Goal: Information Seeking & Learning: Learn about a topic

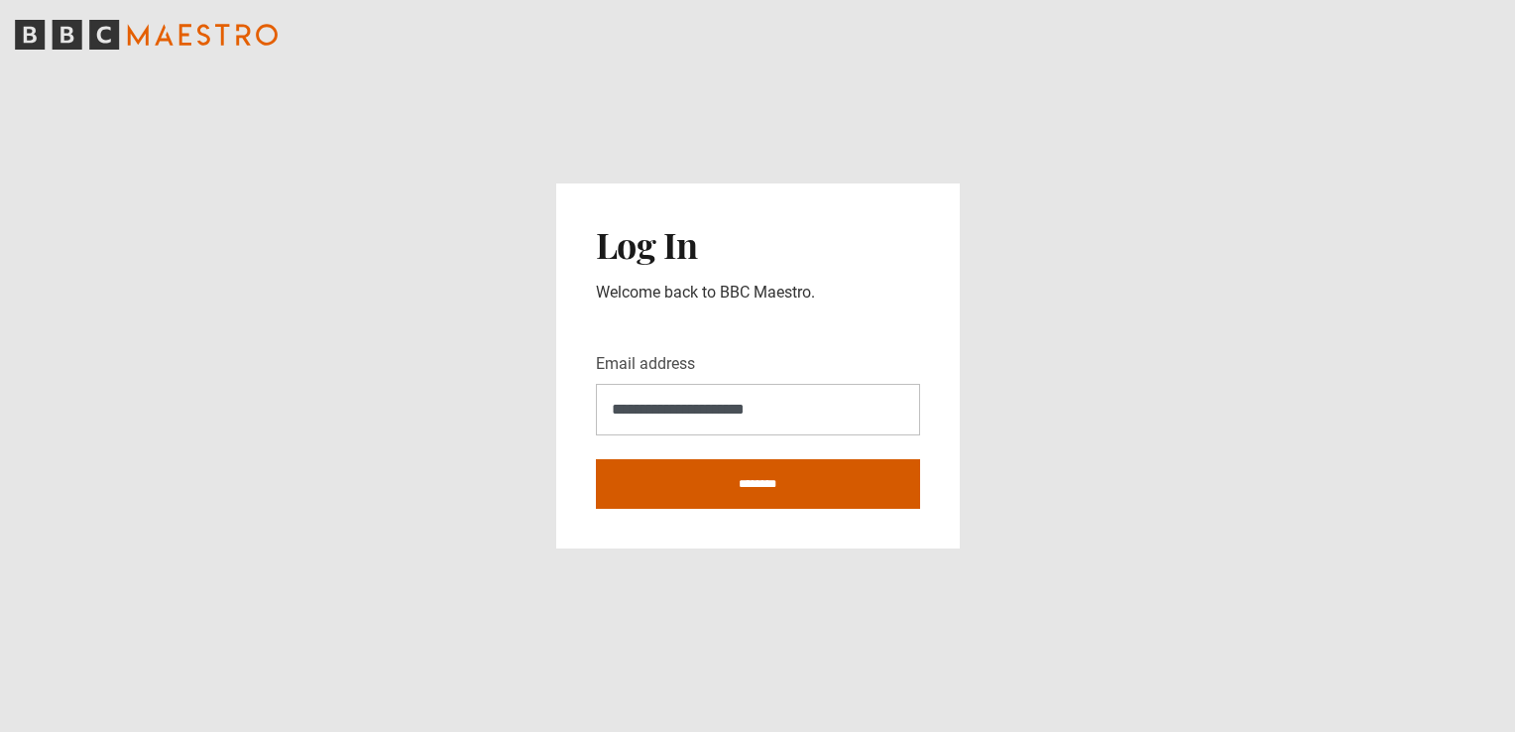
type input "**********"
click at [678, 479] on input "********" at bounding box center [758, 484] width 324 height 50
type input "**********"
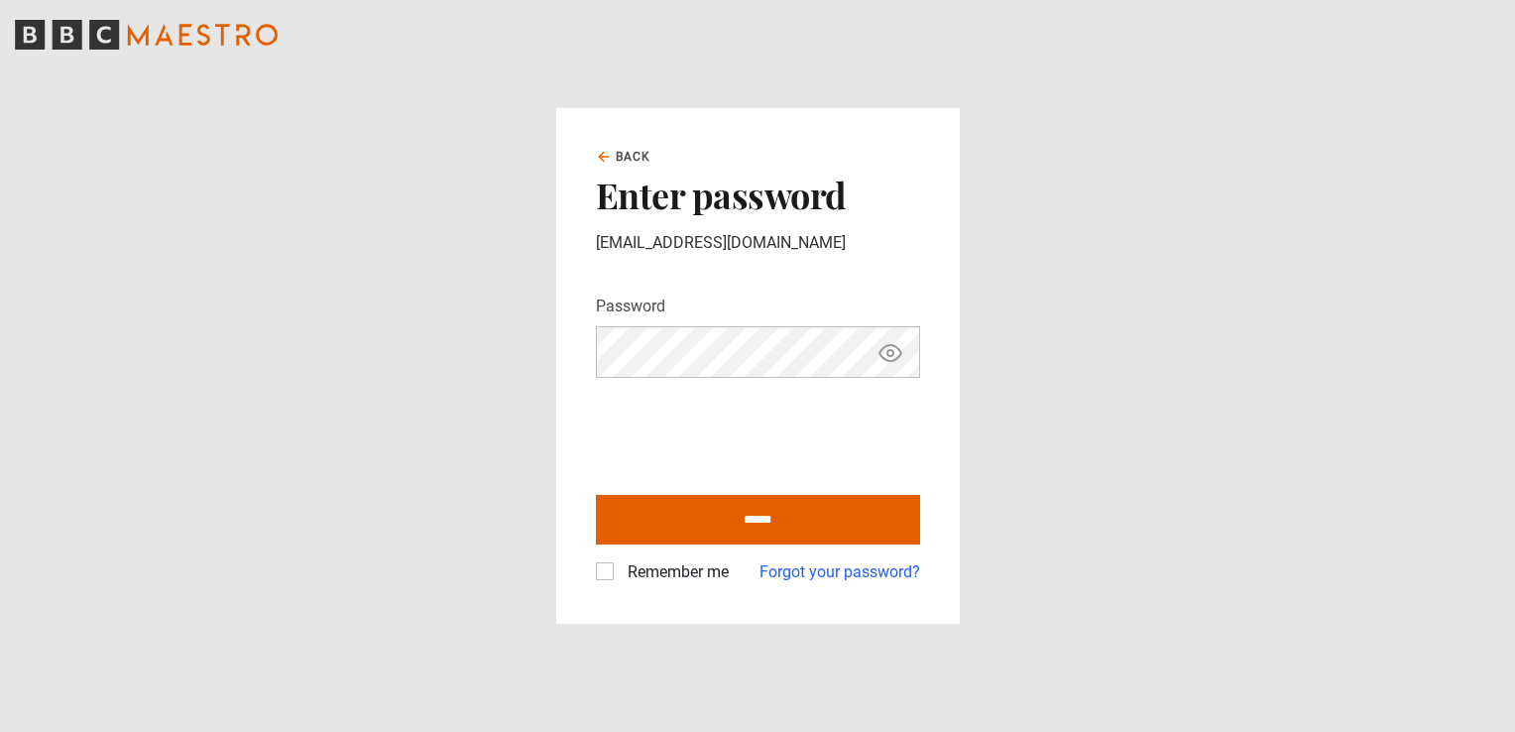
click at [899, 352] on icon "Show password" at bounding box center [891, 353] width 22 height 16
click at [743, 517] on input "******" at bounding box center [758, 520] width 324 height 50
type input "**********"
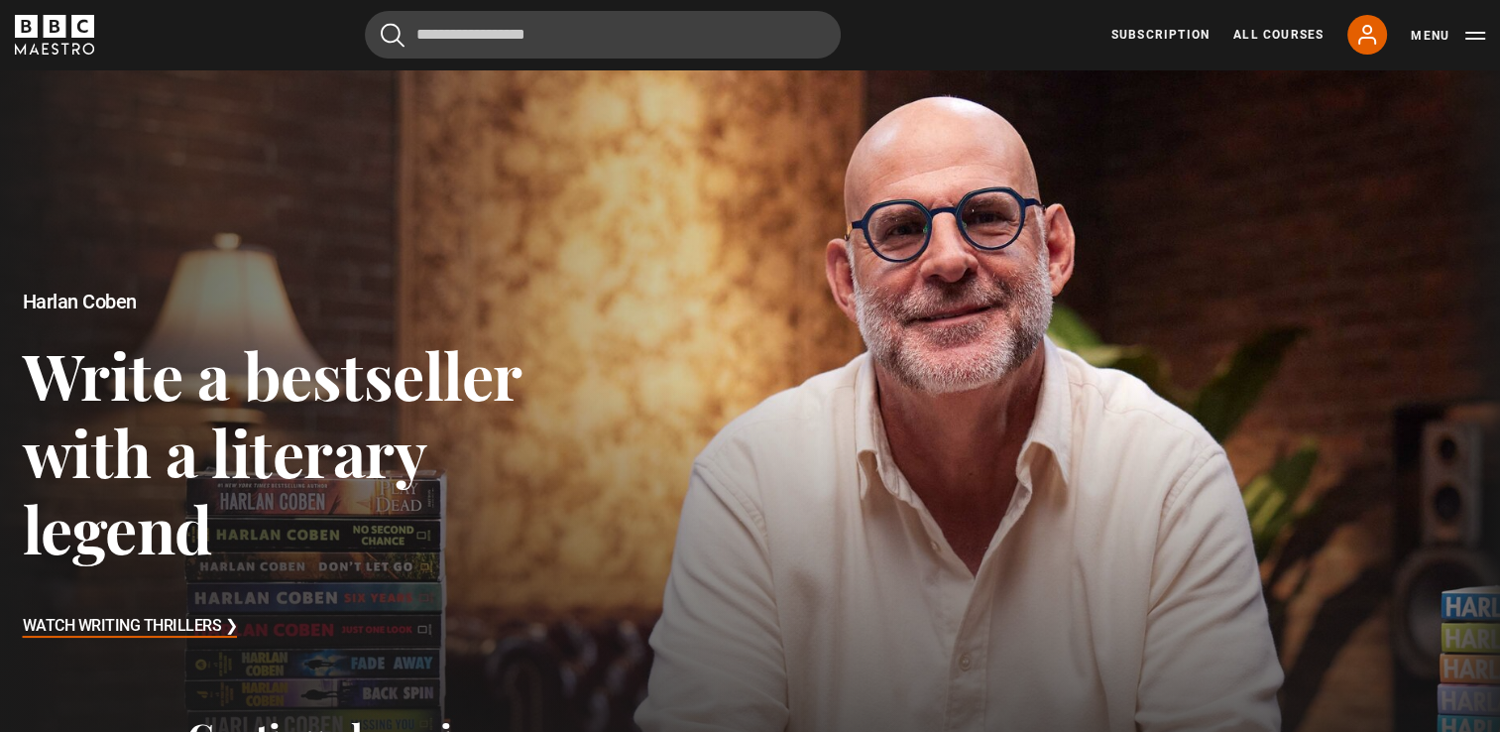
click at [666, 406] on div at bounding box center [750, 466] width 1538 height 813
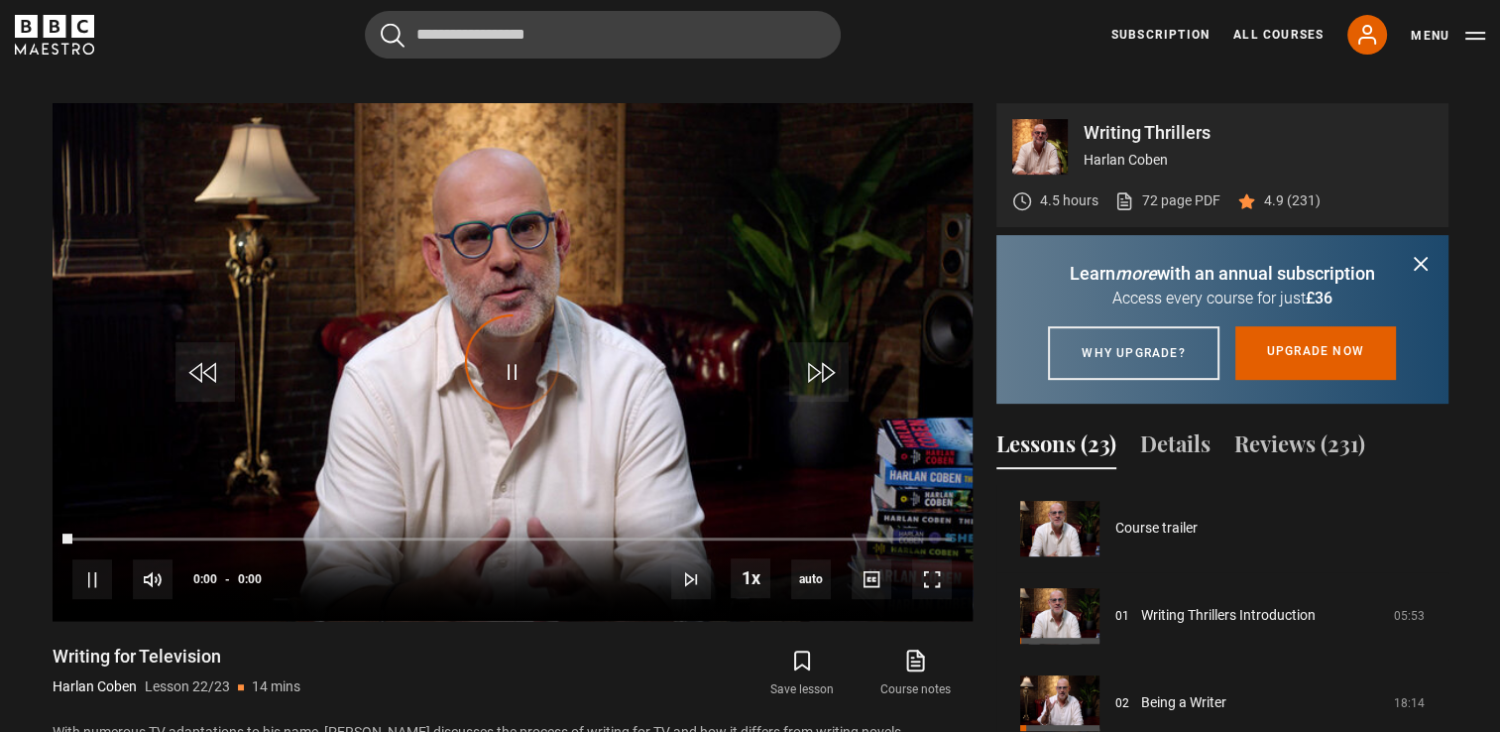
scroll to position [1666, 0]
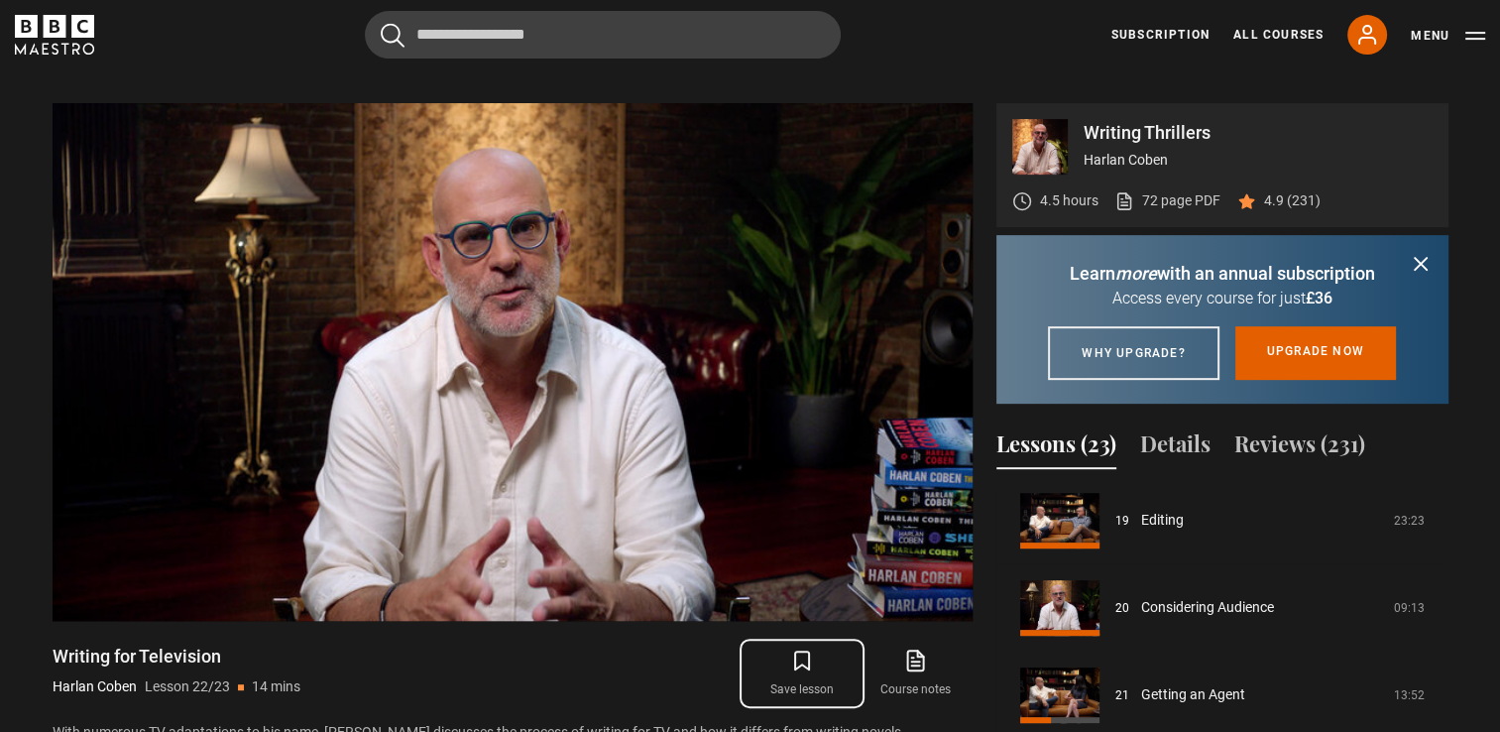
click at [797, 649] on icon "submit" at bounding box center [802, 661] width 24 height 24
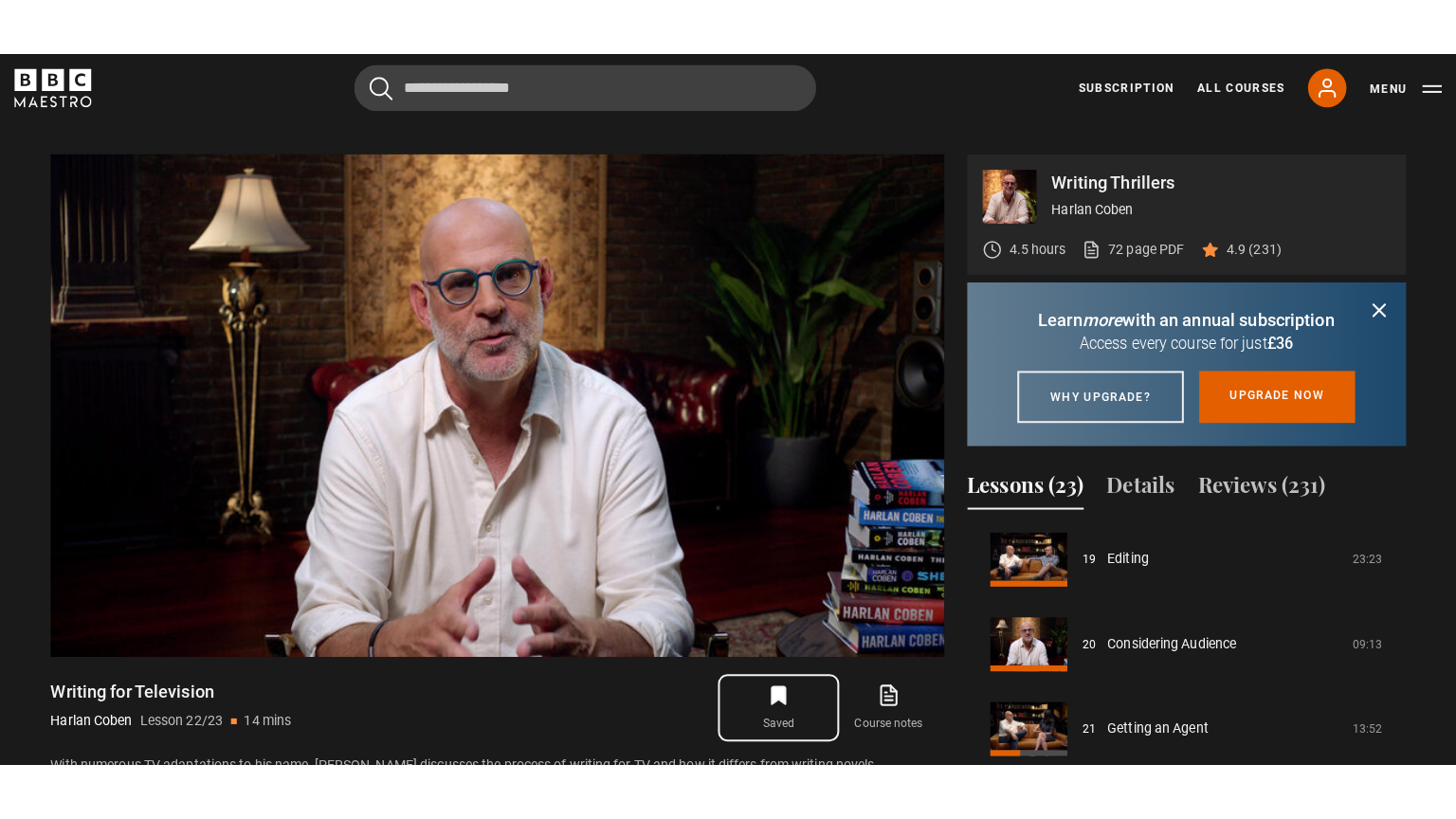
scroll to position [724, 0]
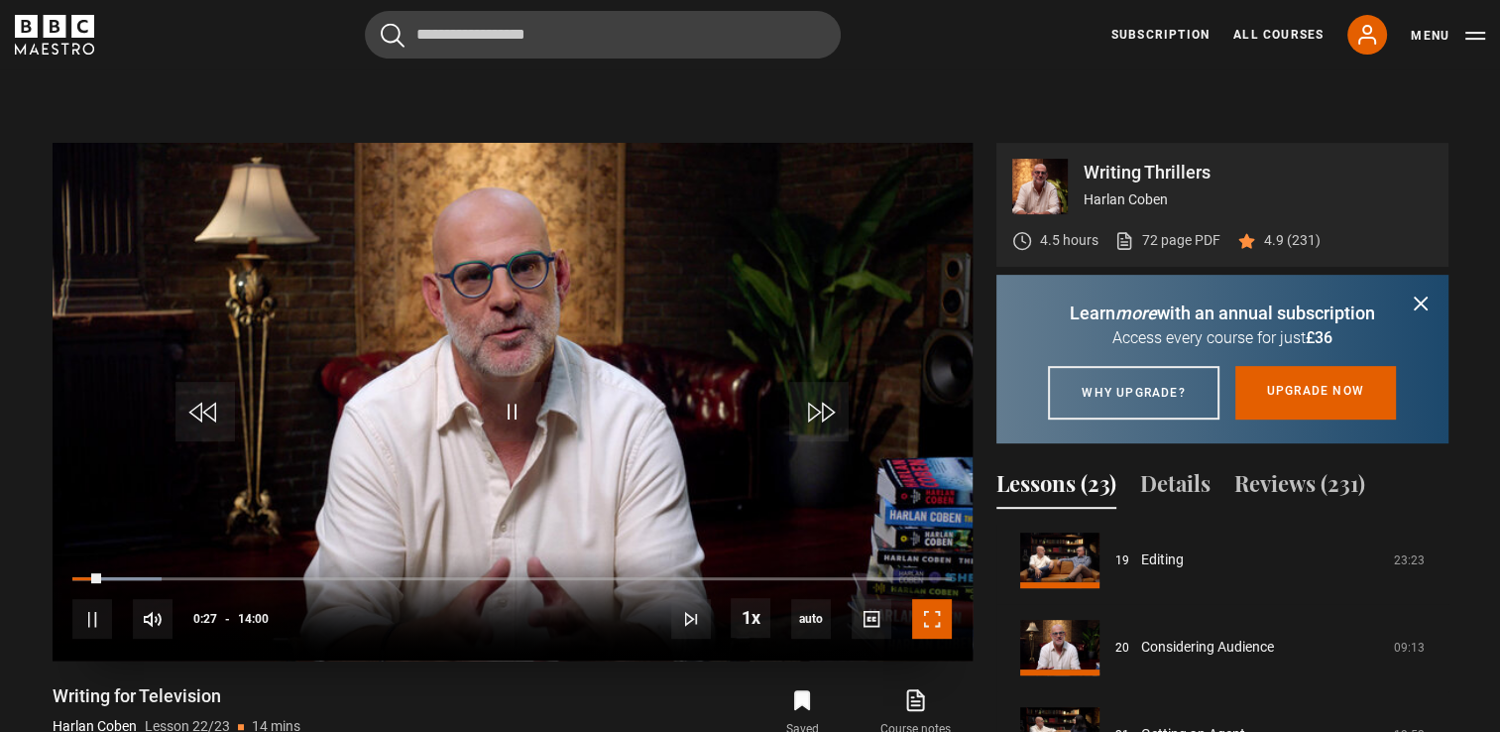
click at [928, 599] on span "Video Player" at bounding box center [932, 619] width 40 height 40
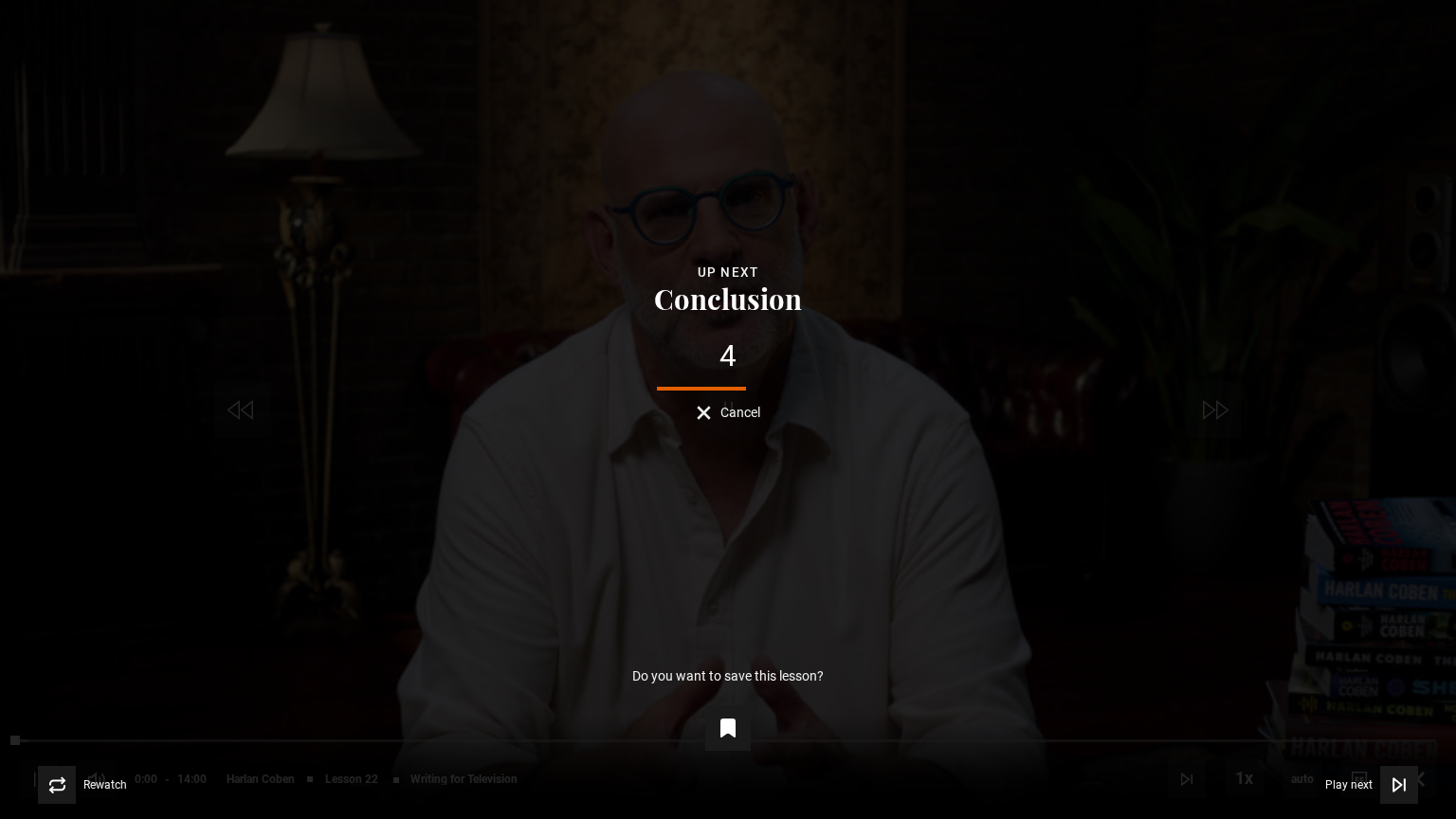
click at [766, 556] on div "Lesson Completed Up next Conclusion 4 Cancel Do you want to save this lesson? Y…" at bounding box center [728, 409] width 1456 height 819
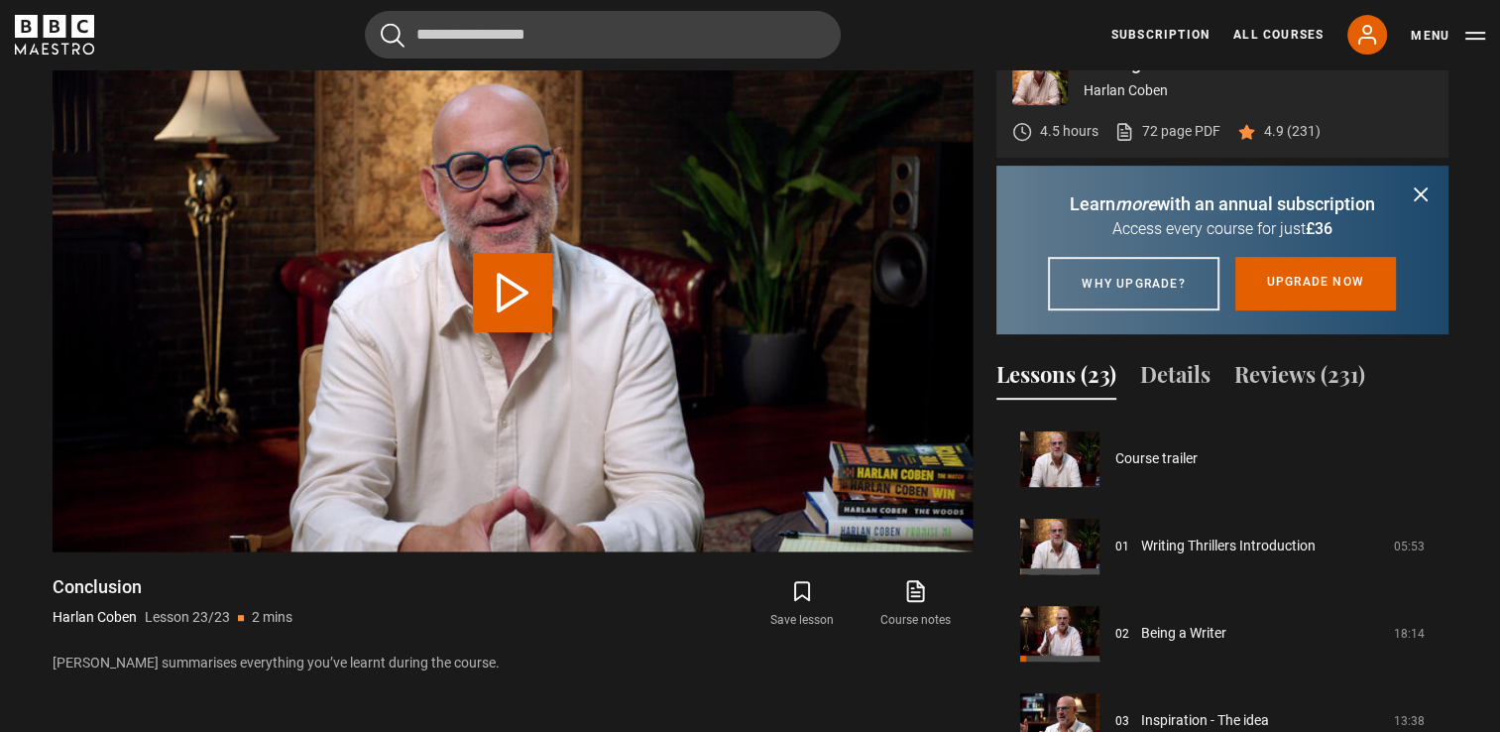
scroll to position [1666, 0]
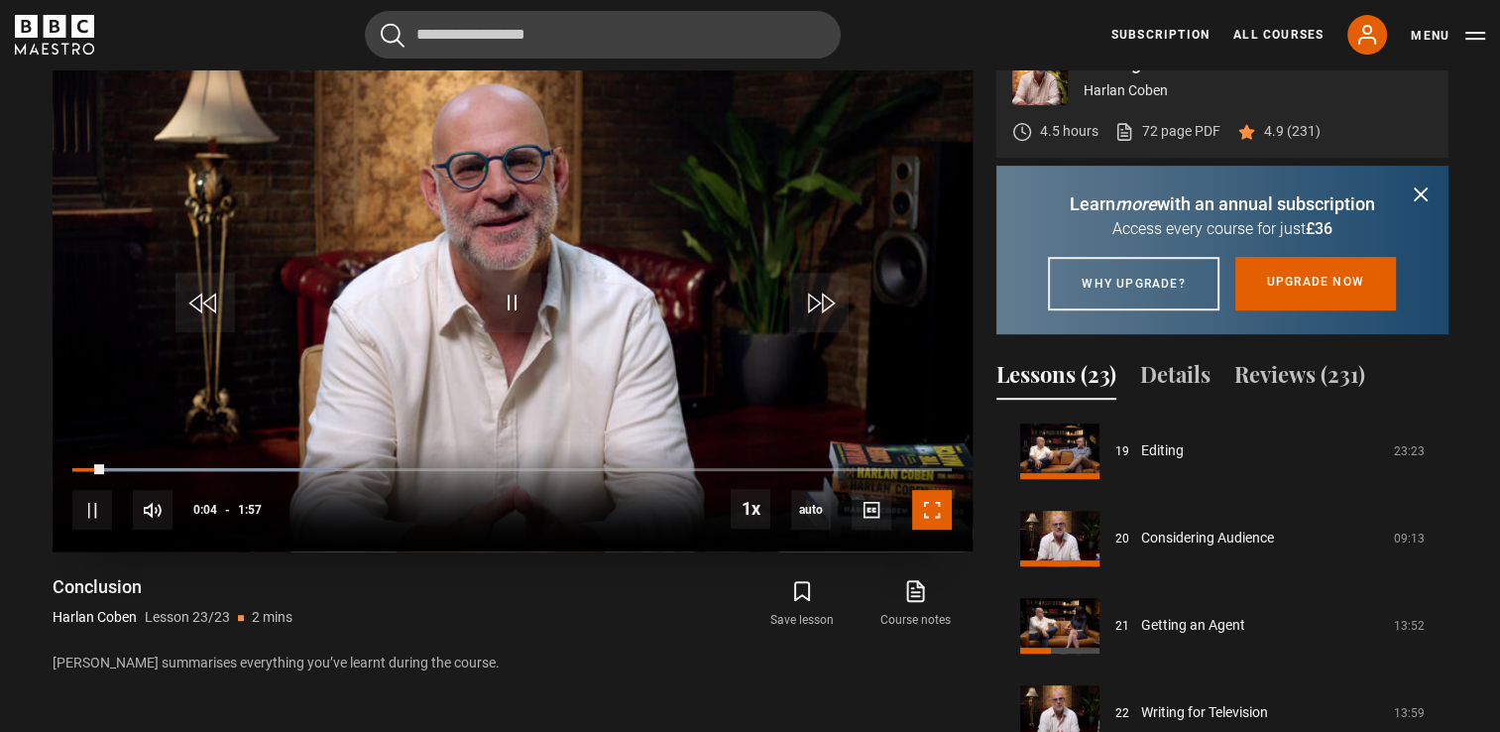
click at [928, 492] on span "Video Player" at bounding box center [932, 510] width 40 height 40
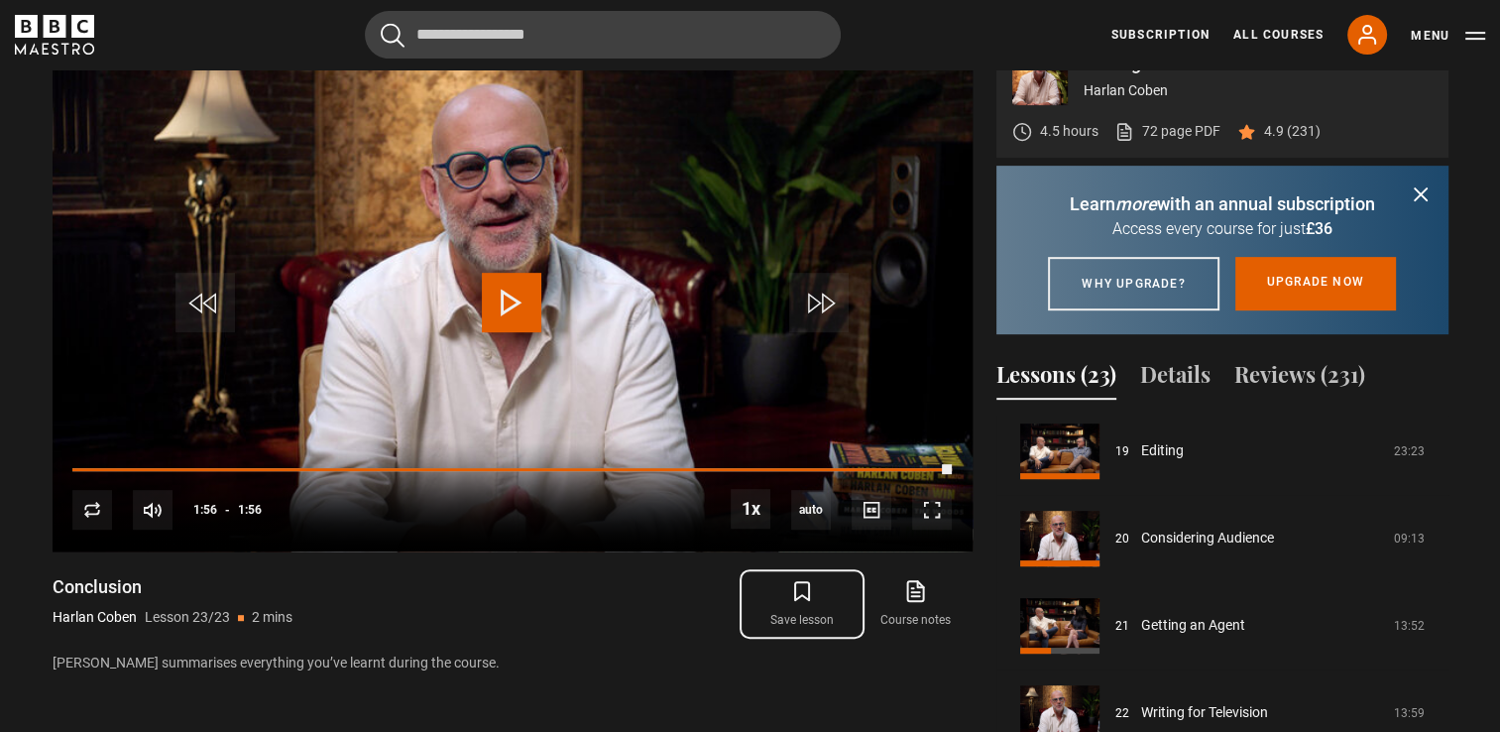
click at [800, 579] on icon "submit" at bounding box center [802, 591] width 24 height 24
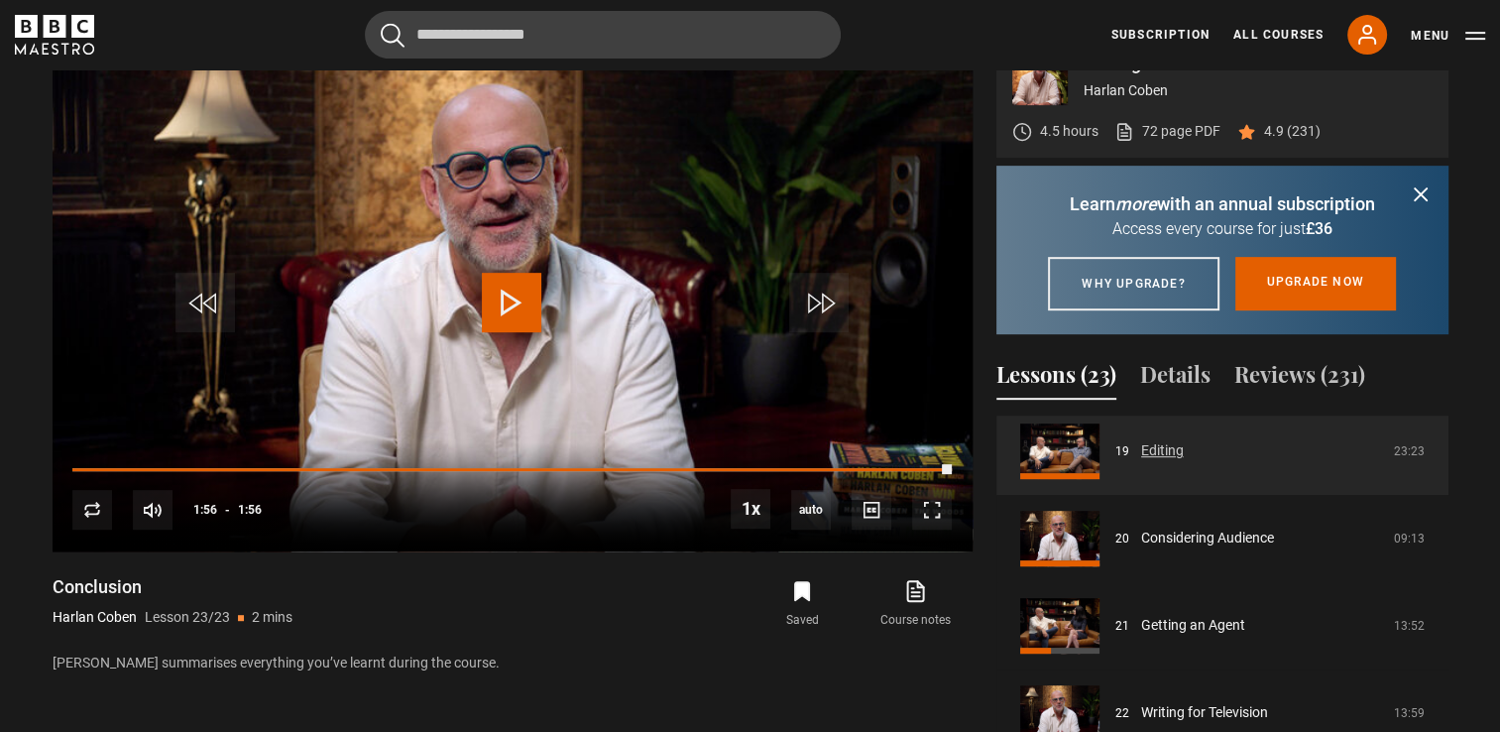
click at [1184, 446] on link "Editing" at bounding box center [1162, 450] width 43 height 21
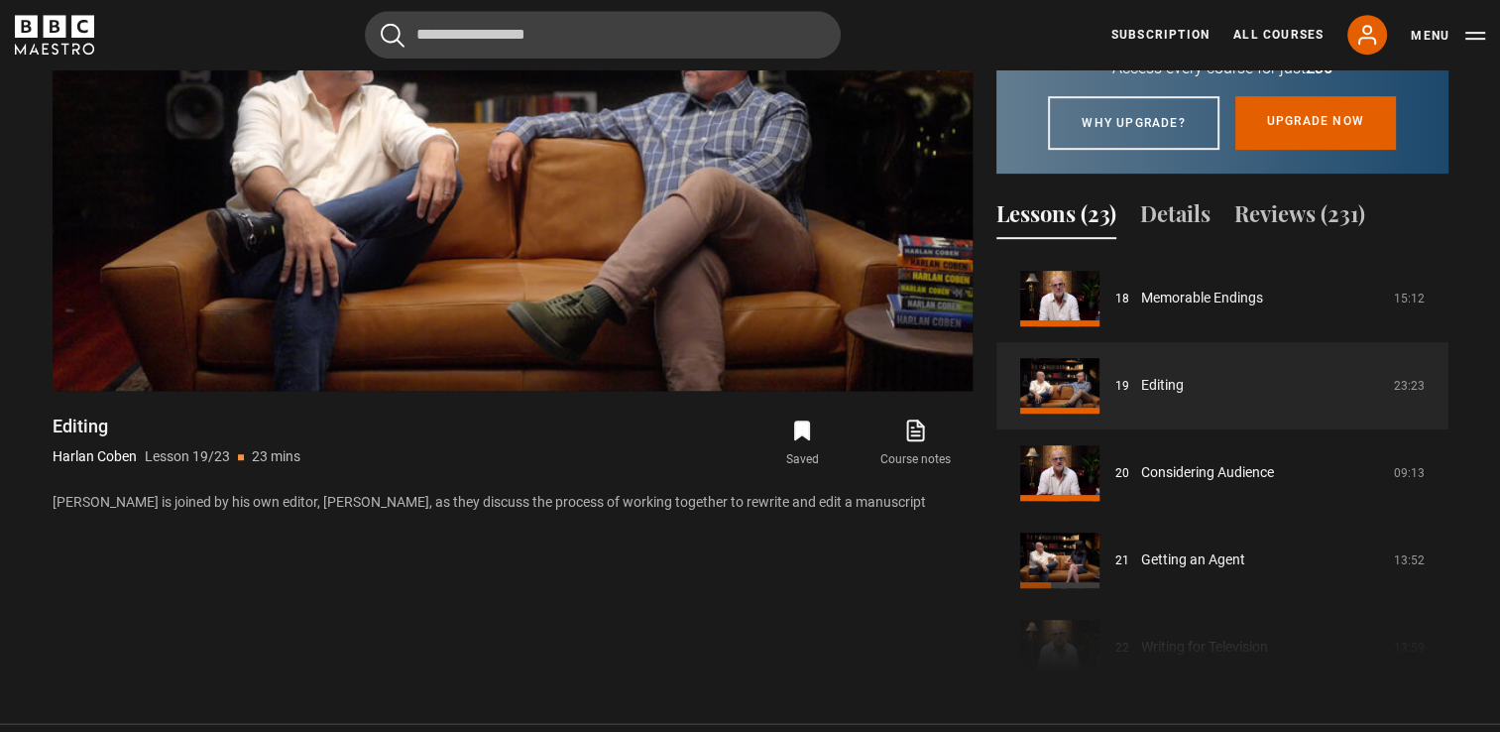
scroll to position [1035, 0]
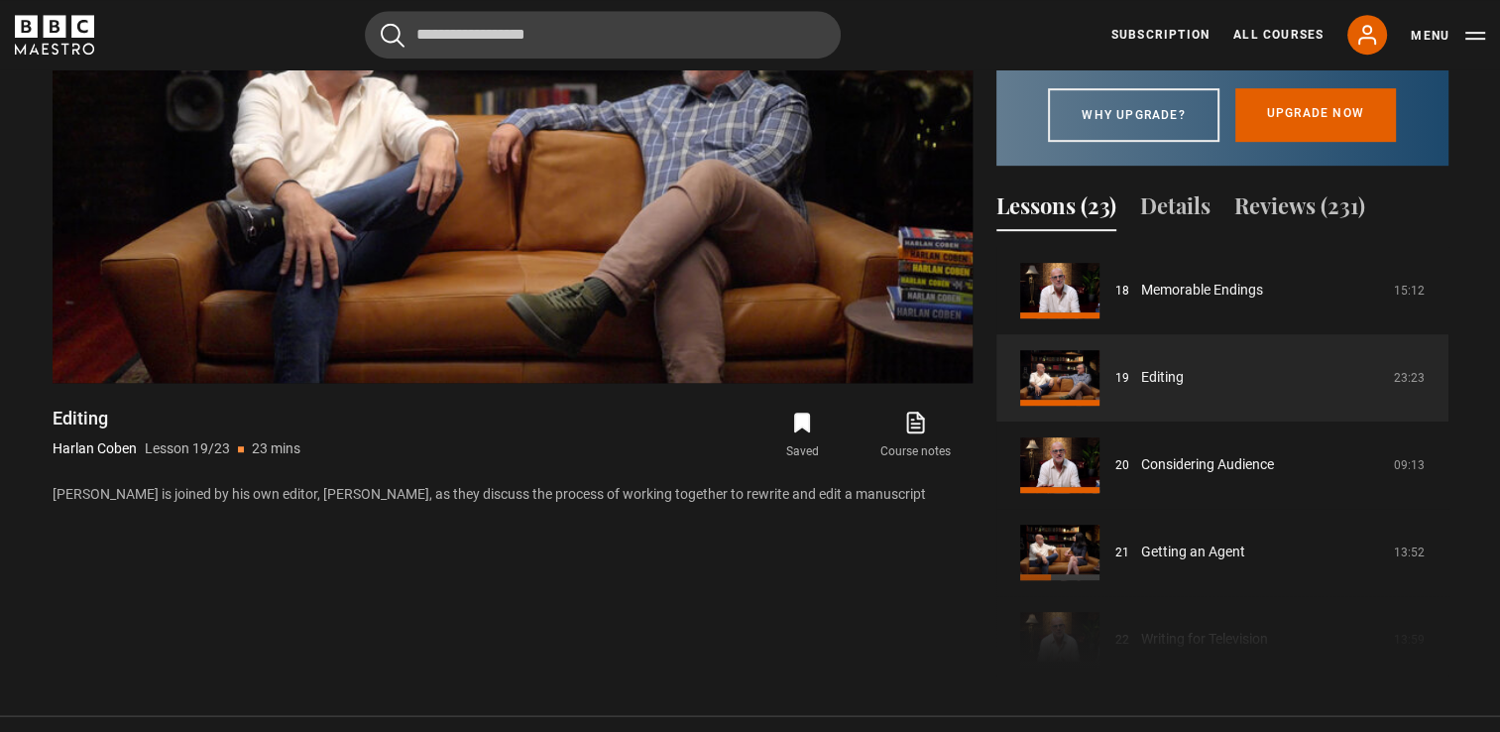
click at [1213, 561] on div "Course trailer 01 Writing Thrillers Introduction 05:53 02 Being a Writer 18:14 …" at bounding box center [1223, 461] width 452 height 428
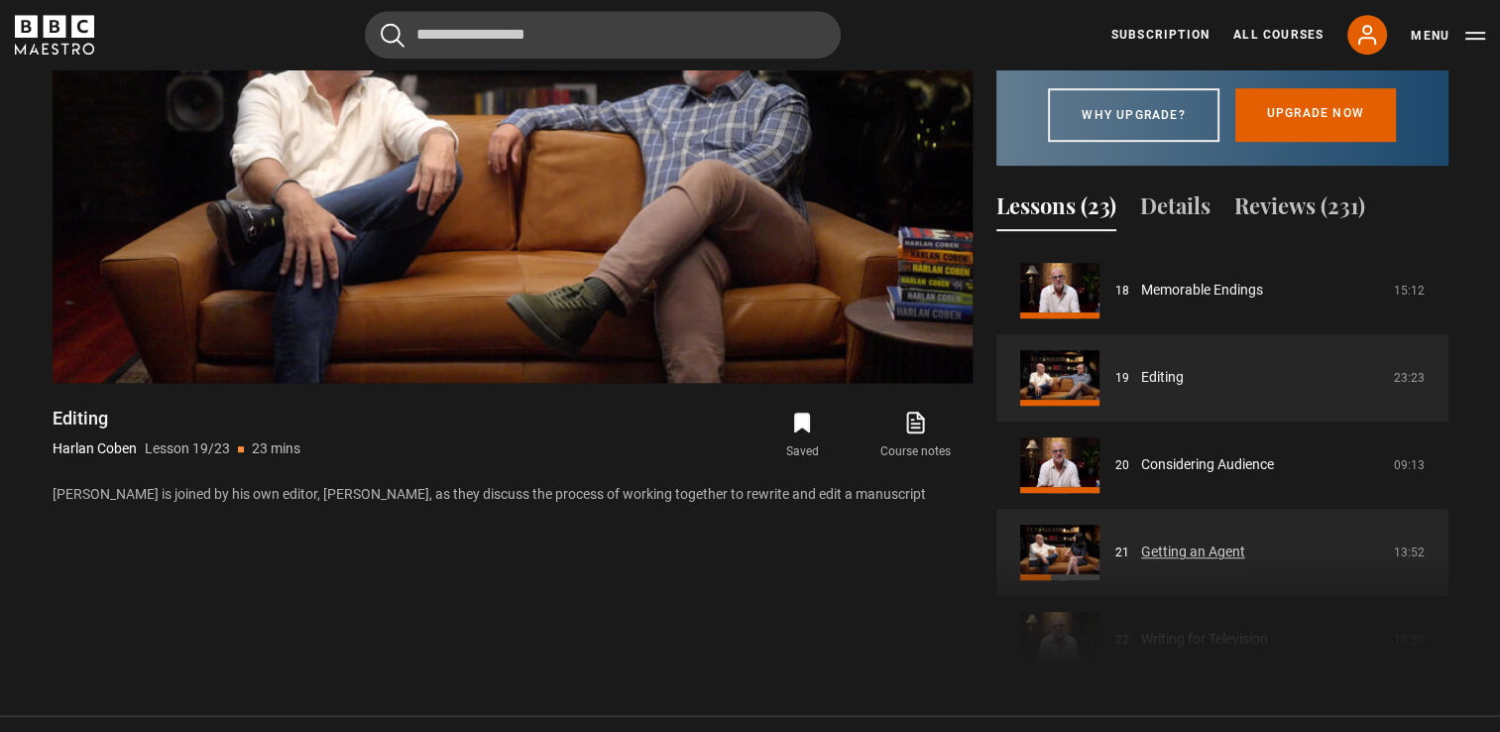
click at [1172, 541] on link "Getting an Agent" at bounding box center [1193, 551] width 104 height 21
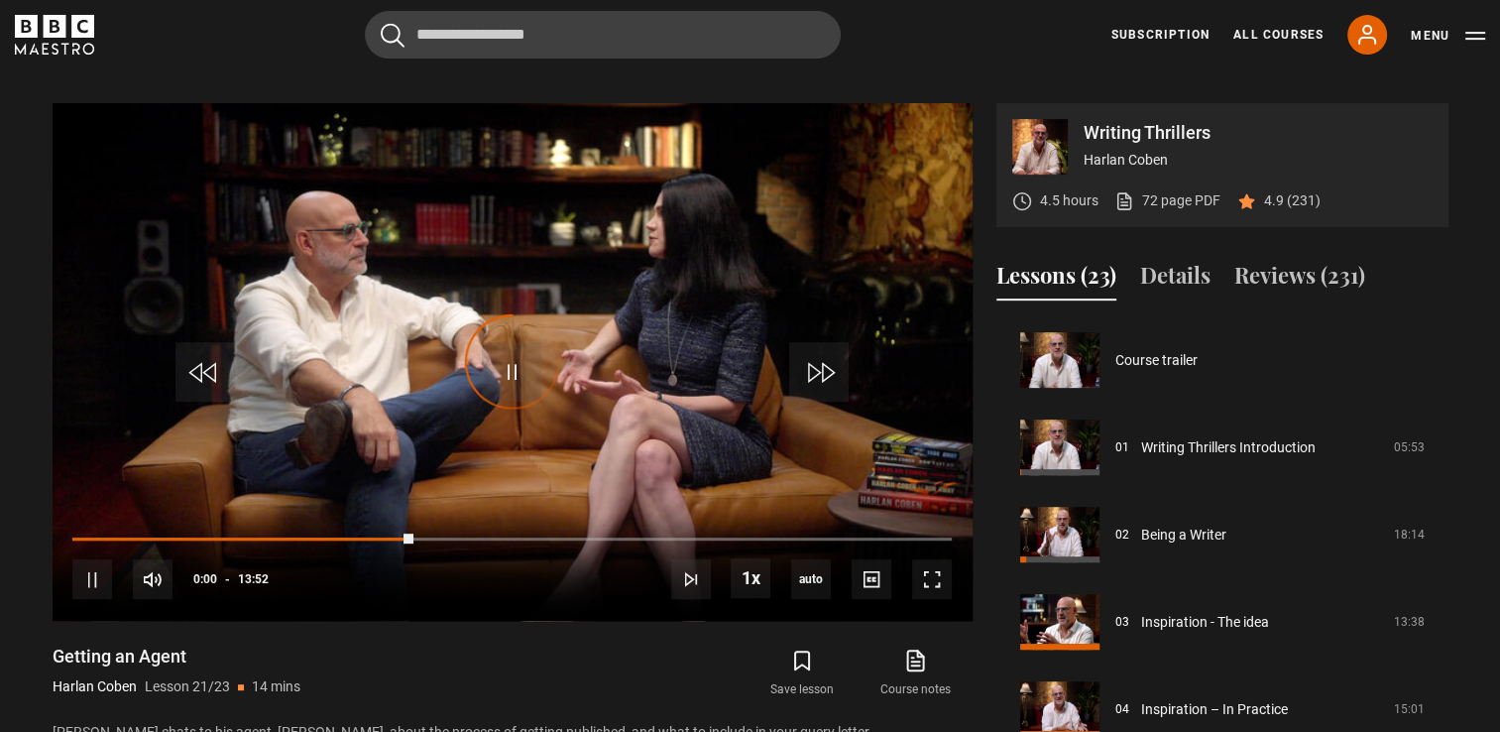
scroll to position [1666, 0]
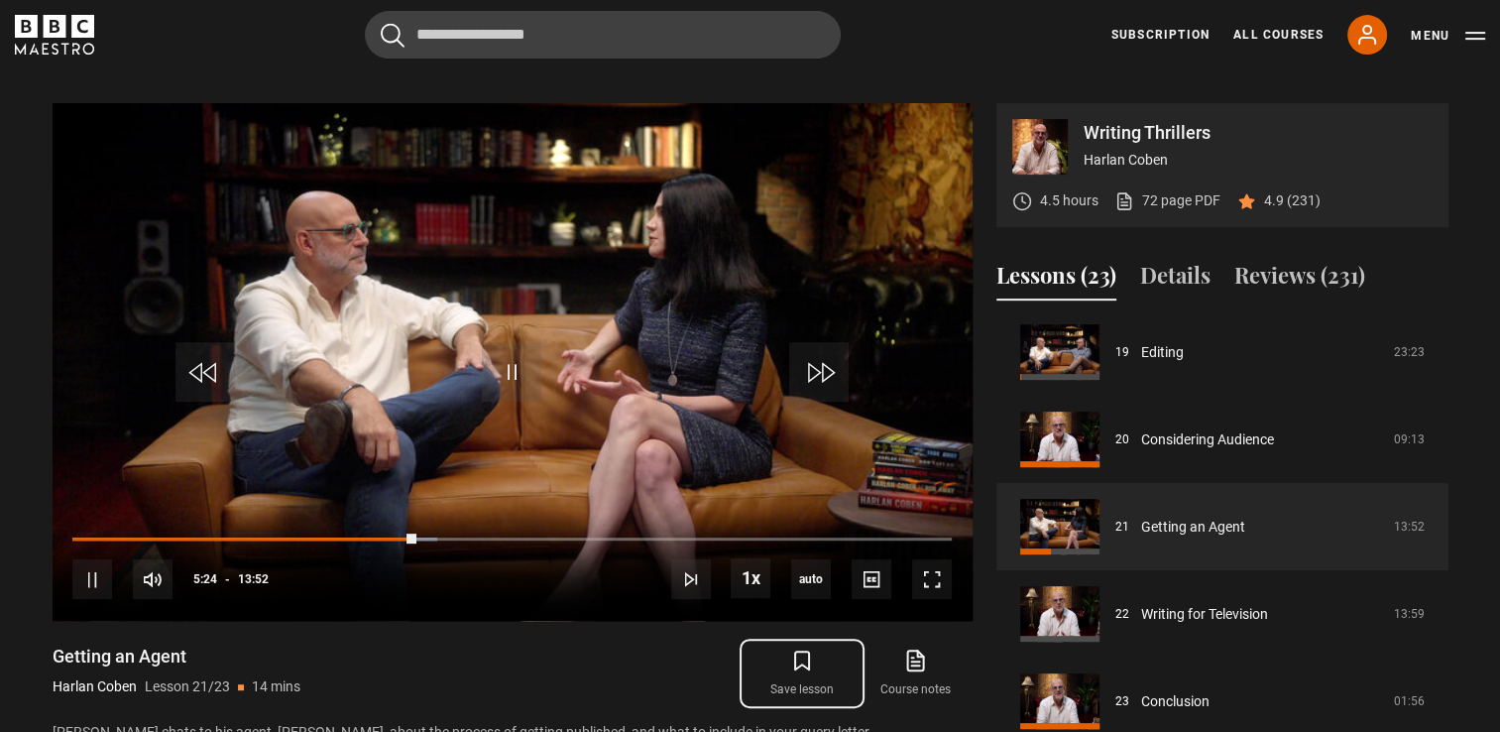
click at [795, 652] on icon "submit" at bounding box center [802, 661] width 14 height 18
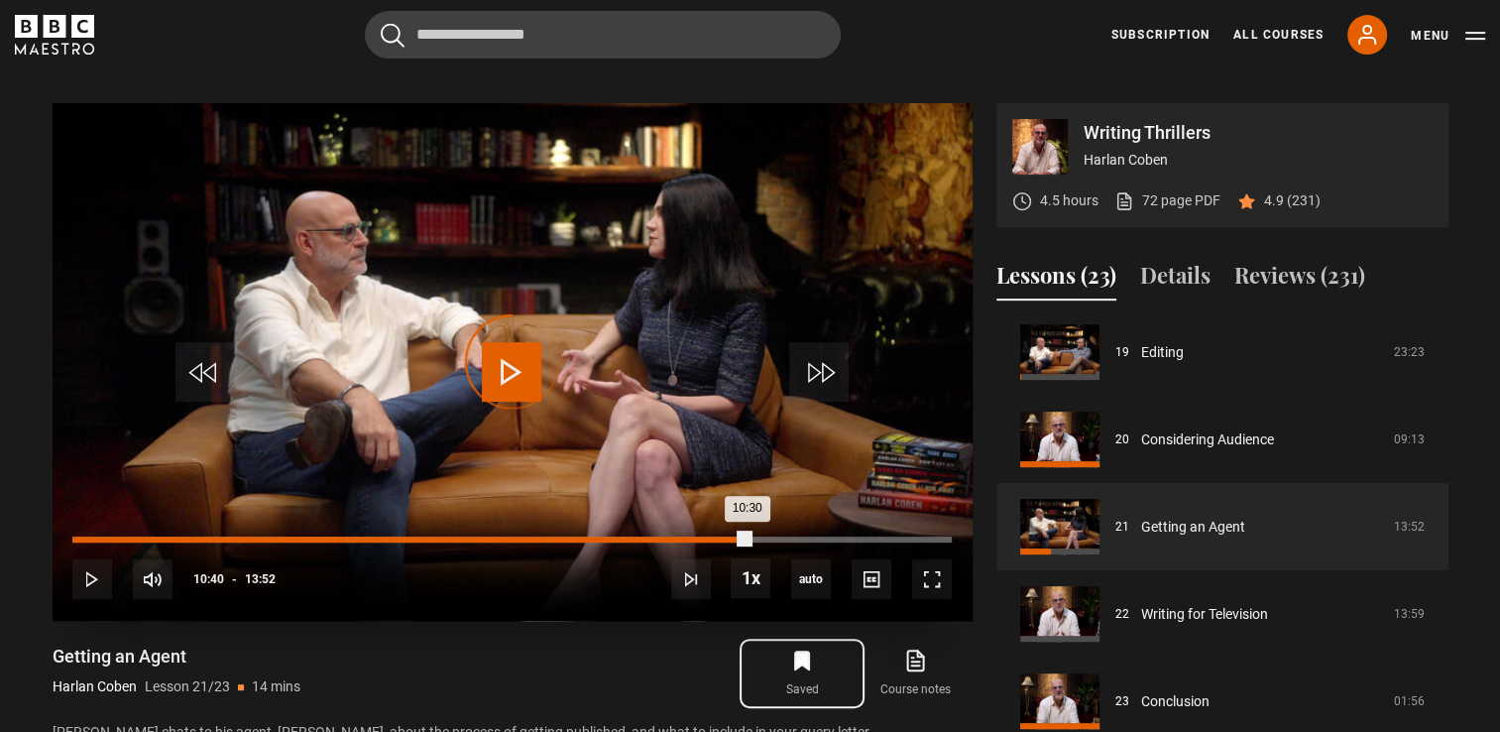
drag, startPoint x: 755, startPoint y: 512, endPoint x: 234, endPoint y: 514, distance: 520.7
click at [234, 537] on div "Loaded : 0.00% 02:36 10:30" at bounding box center [511, 540] width 879 height 6
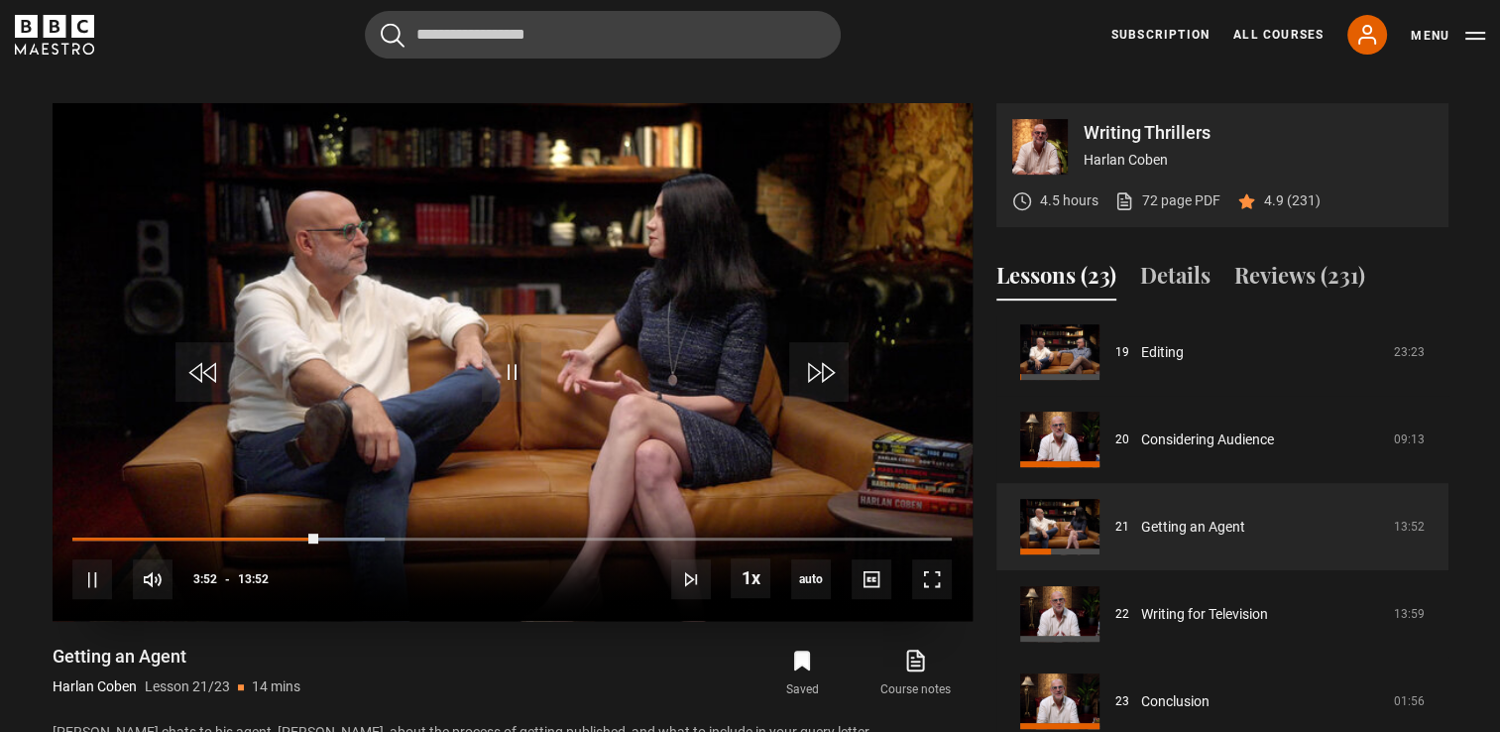
click at [774, 377] on video "Video Player" at bounding box center [513, 362] width 920 height 518
click at [829, 349] on span "Video Player" at bounding box center [819, 372] width 60 height 60
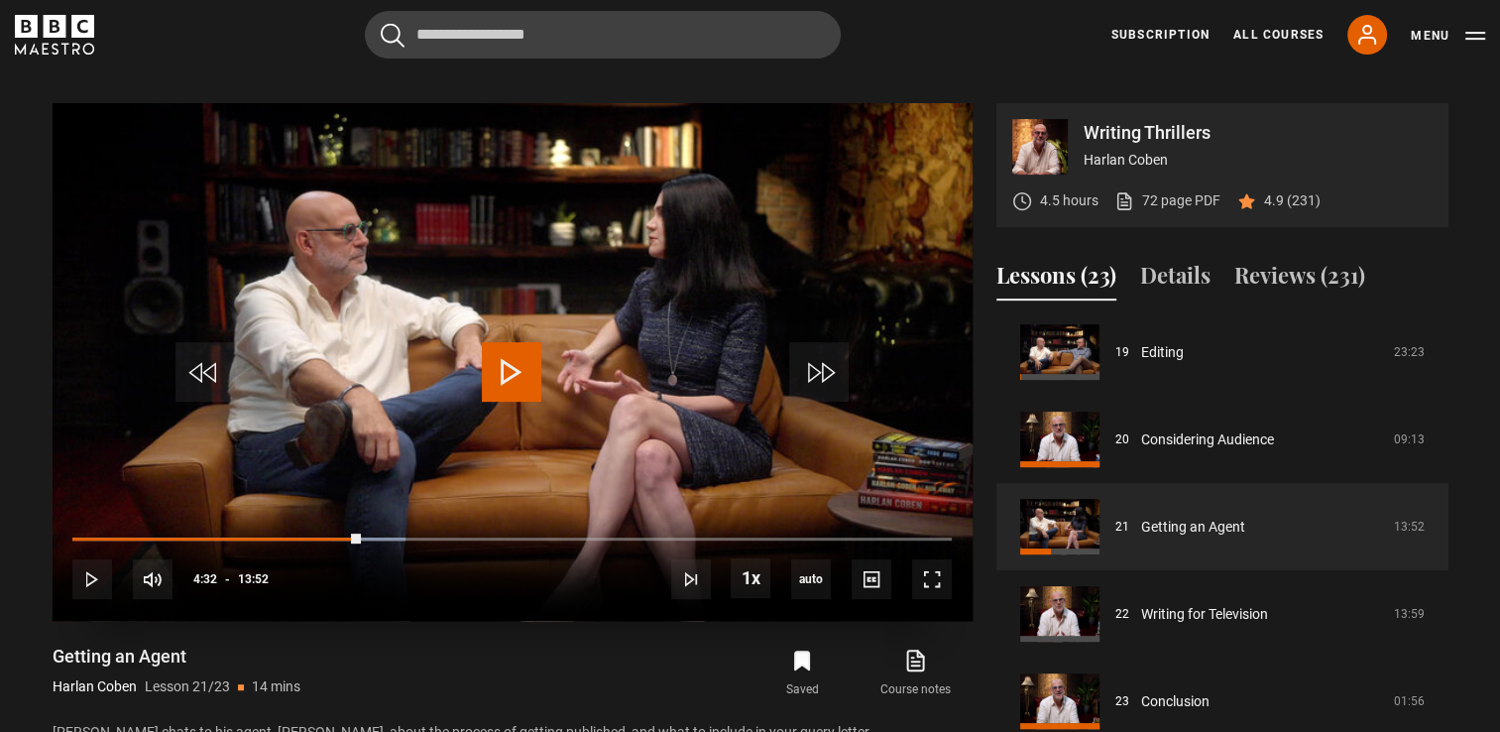
click at [529, 354] on span "Video Player" at bounding box center [512, 372] width 60 height 60
click at [745, 558] on span "Video Player" at bounding box center [751, 578] width 40 height 40
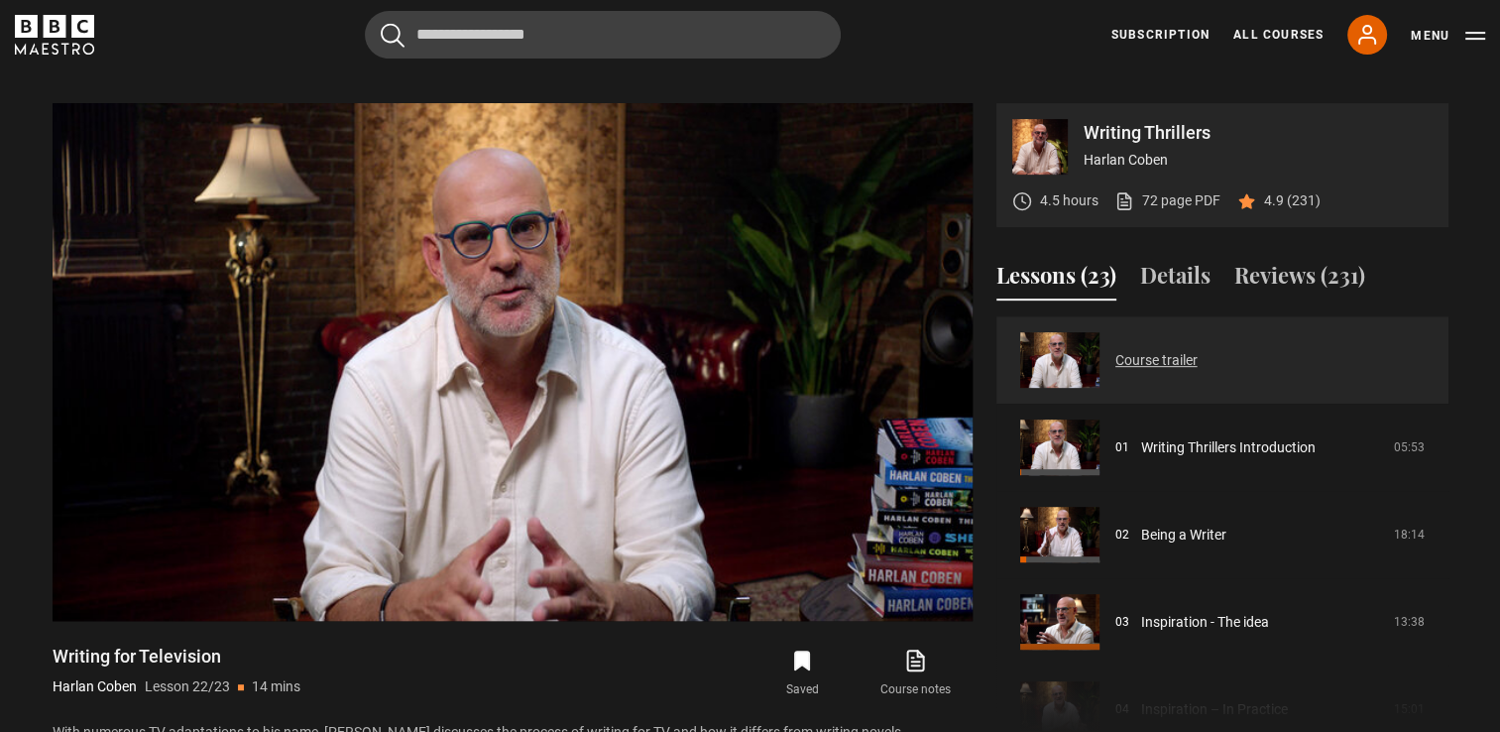
click at [1198, 350] on link "Course trailer" at bounding box center [1157, 360] width 82 height 21
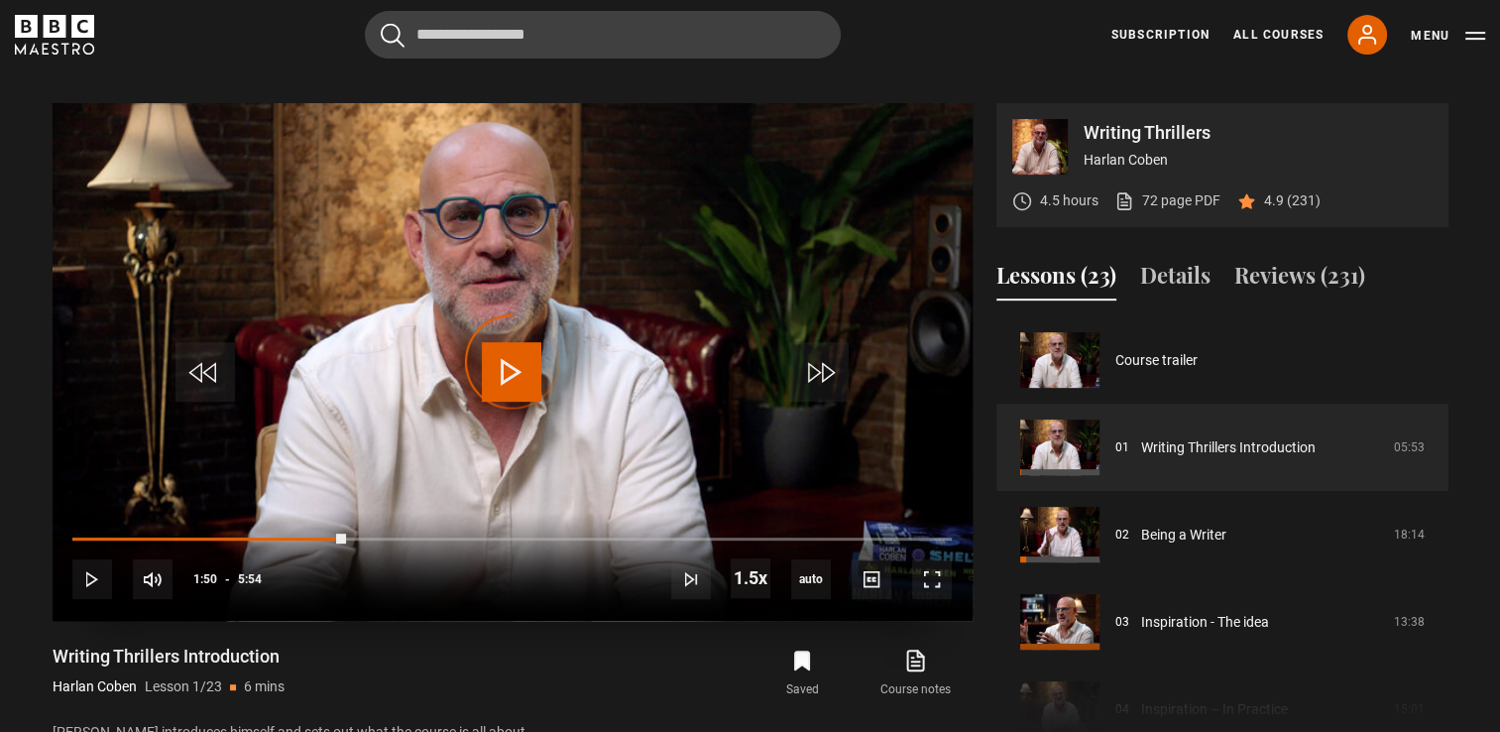
drag, startPoint x: 234, startPoint y: 515, endPoint x: 806, endPoint y: 511, distance: 572.2
click at [806, 512] on div "10s Skip Back 10 seconds Play 10s Skip Forward 10 seconds Loaded : 0.00% 3:06 2…" at bounding box center [513, 567] width 920 height 110
click at [806, 538] on div "4:55" at bounding box center [439, 540] width 735 height 4
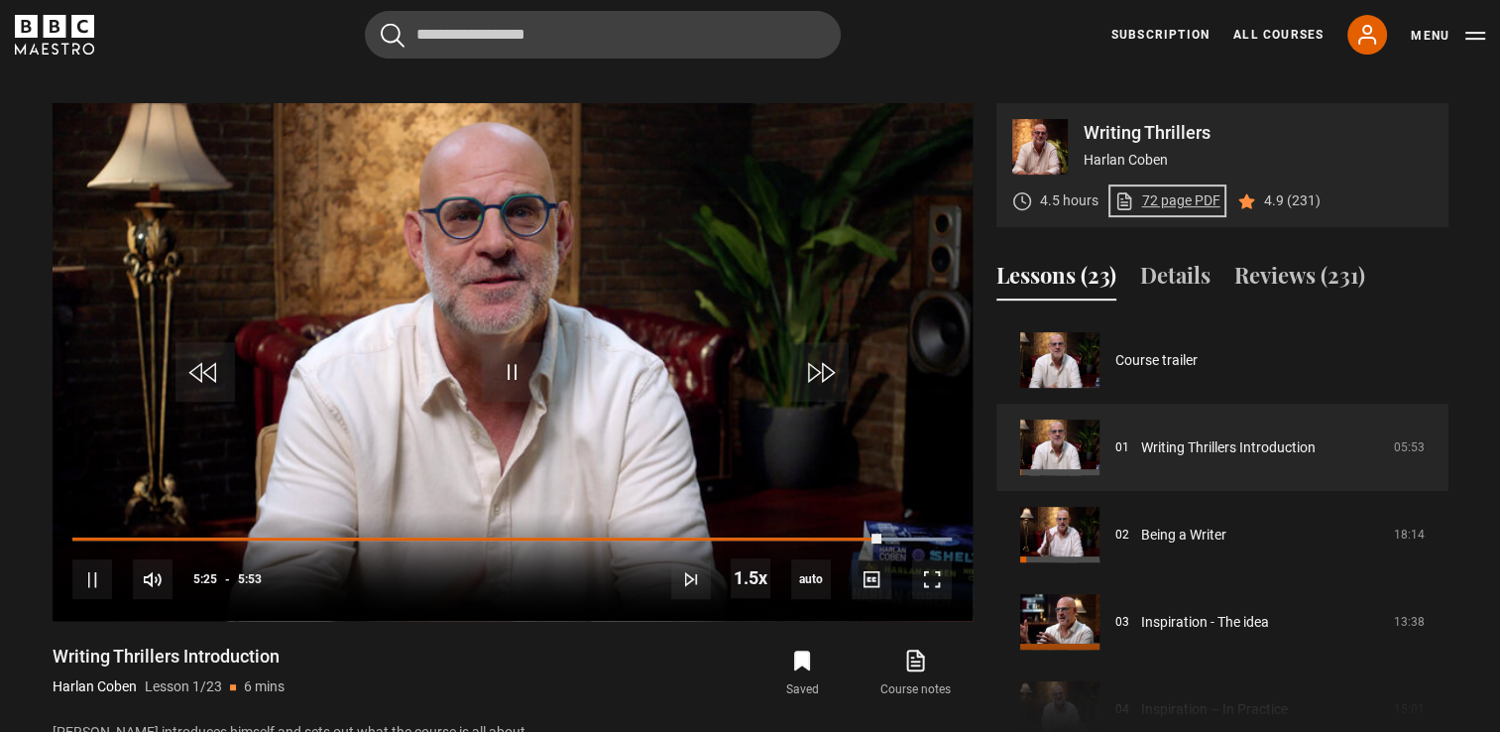
click at [1131, 191] on icon at bounding box center [1125, 201] width 20 height 20
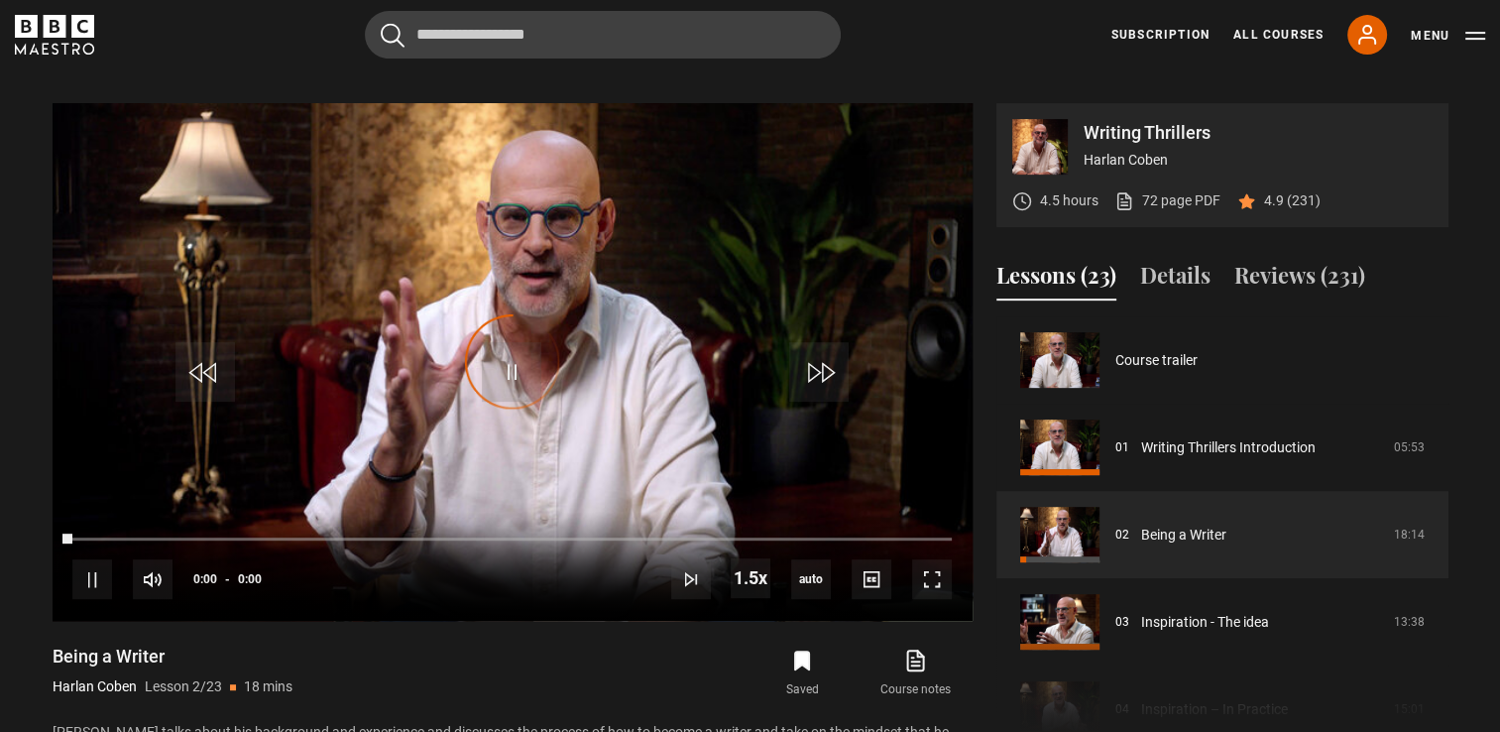
scroll to position [87, 0]
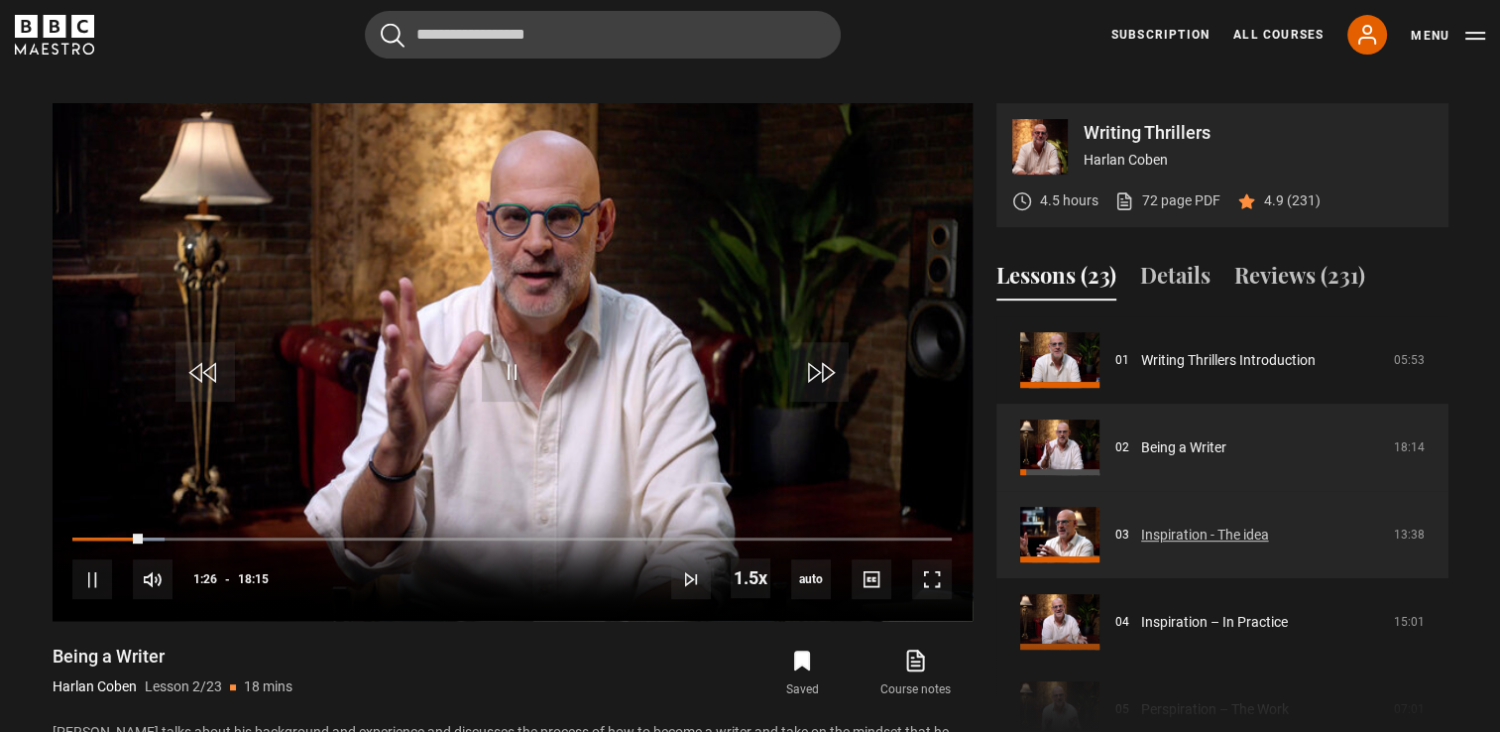
click at [1141, 525] on link "Inspiration - The idea" at bounding box center [1205, 535] width 128 height 21
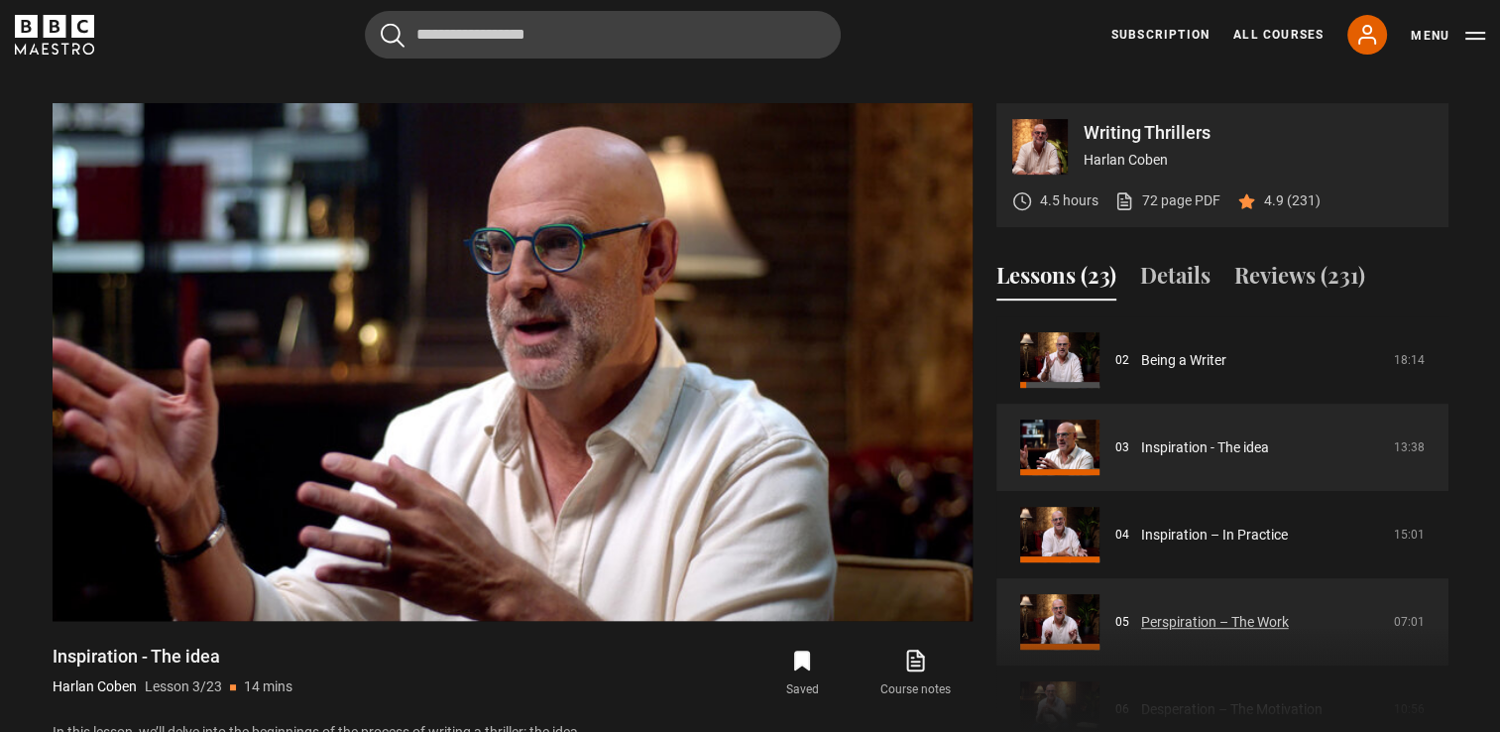
click at [1182, 612] on link "Perspiration – The Work" at bounding box center [1215, 622] width 148 height 21
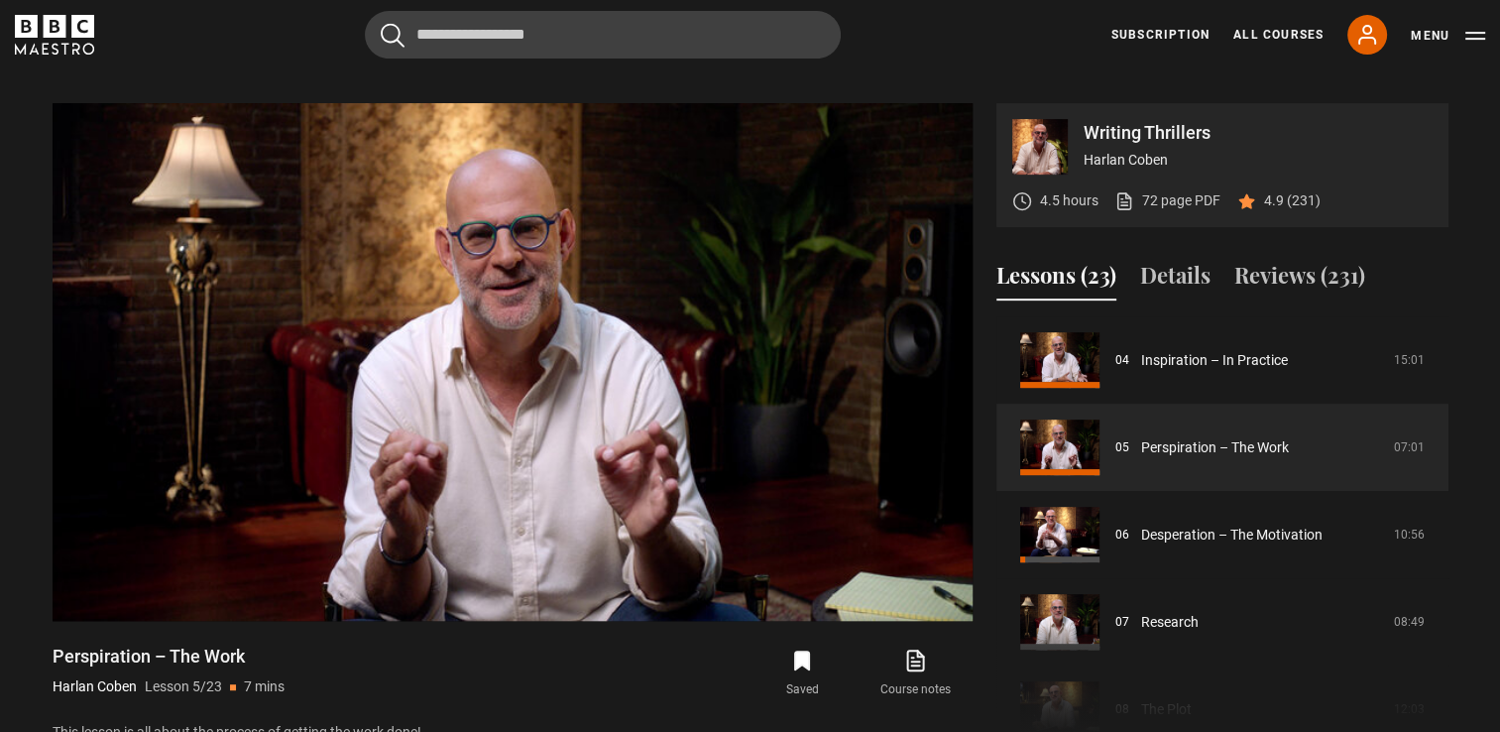
click at [1444, 685] on div "Course trailer 01 Writing Thrillers Introduction 05:53 02 Being a Writer 18:14 …" at bounding box center [1223, 530] width 452 height 428
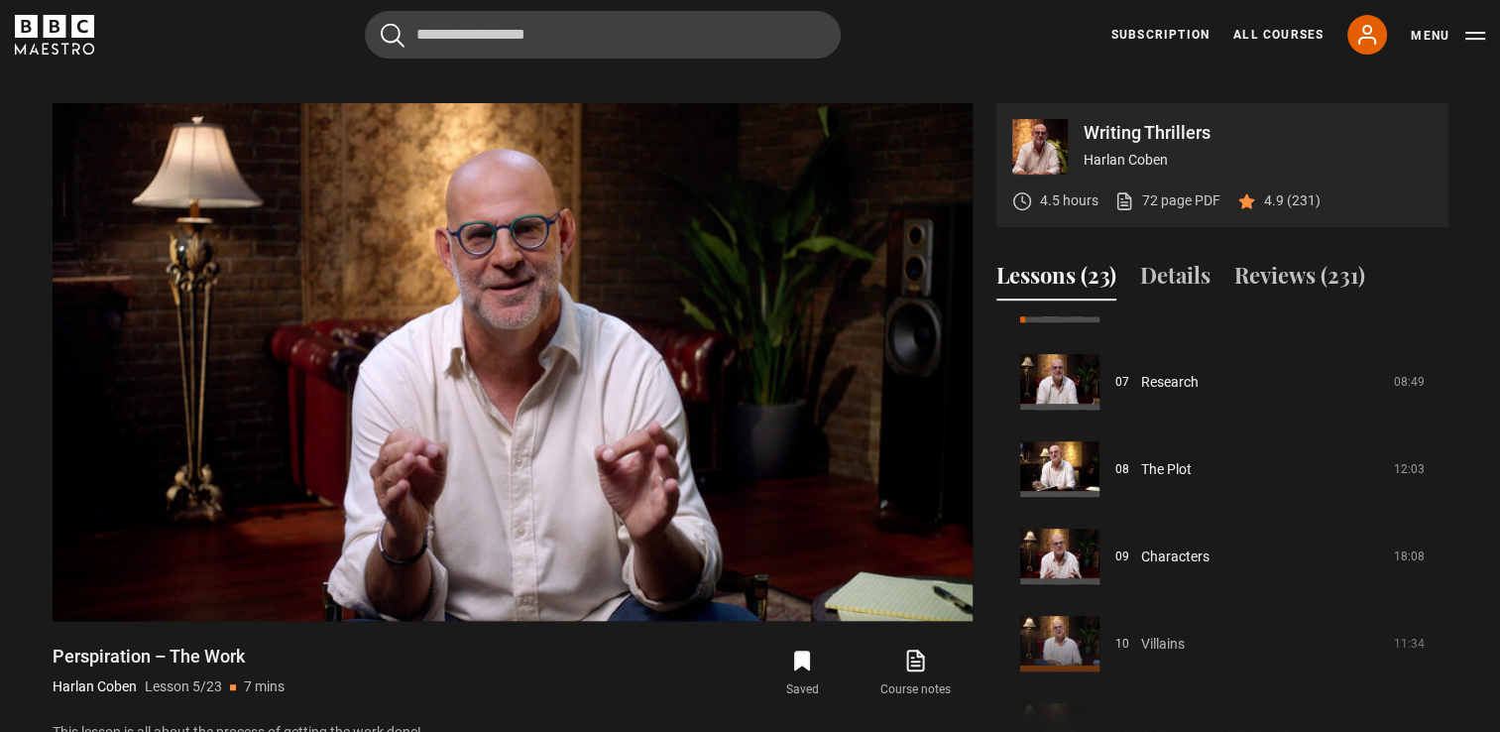
scroll to position [551, 0]
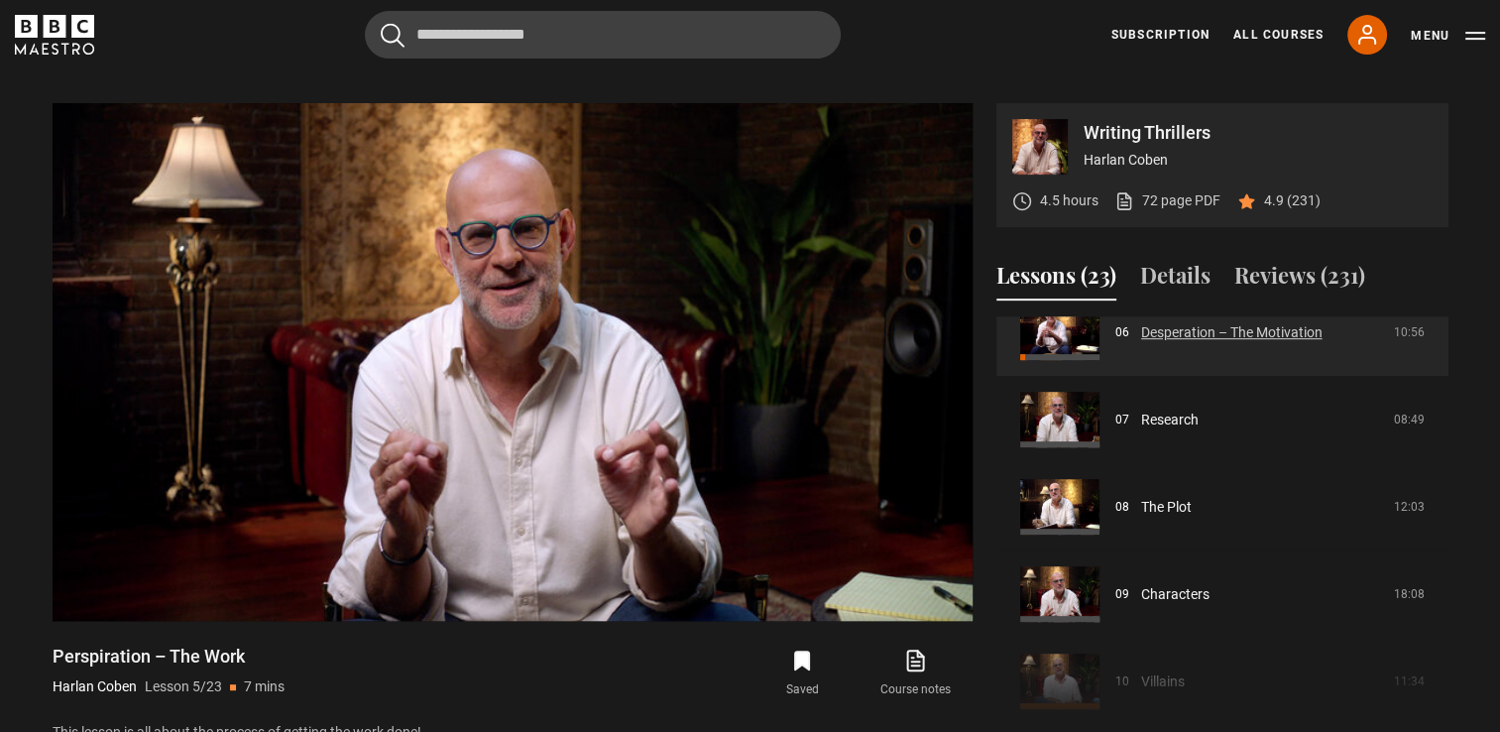
click at [1159, 322] on link "Desperation – The Motivation" at bounding box center [1231, 332] width 181 height 21
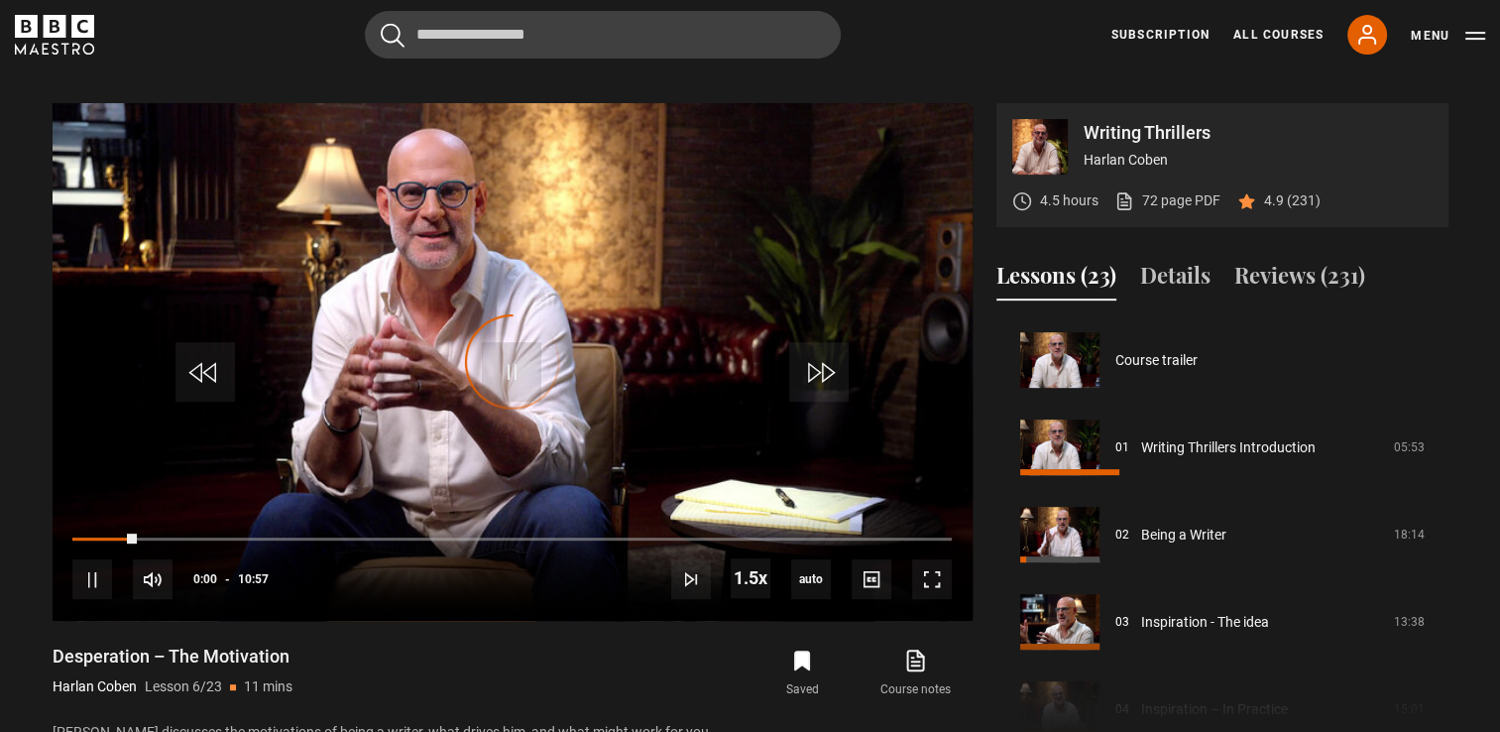
scroll to position [436, 0]
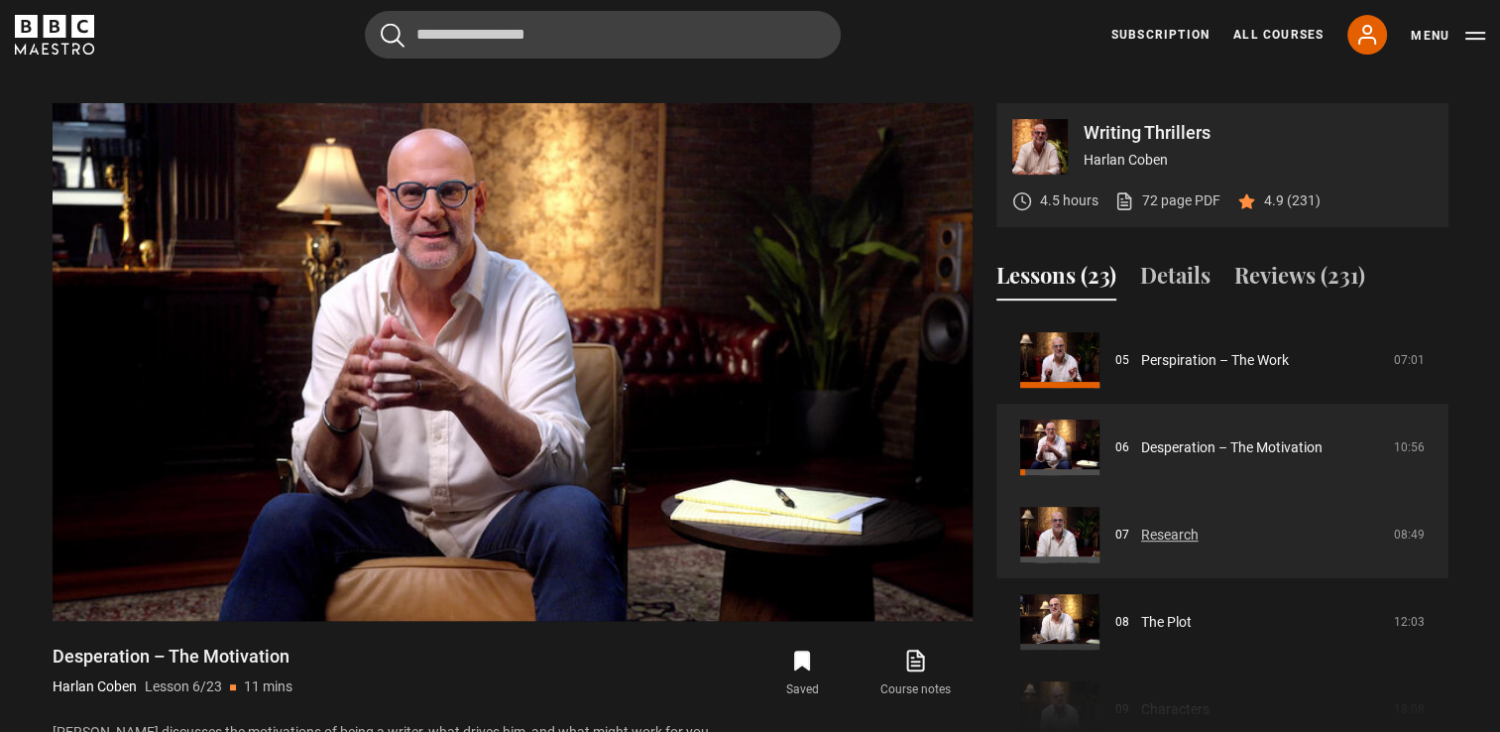
click at [1184, 525] on link "Research" at bounding box center [1170, 535] width 58 height 21
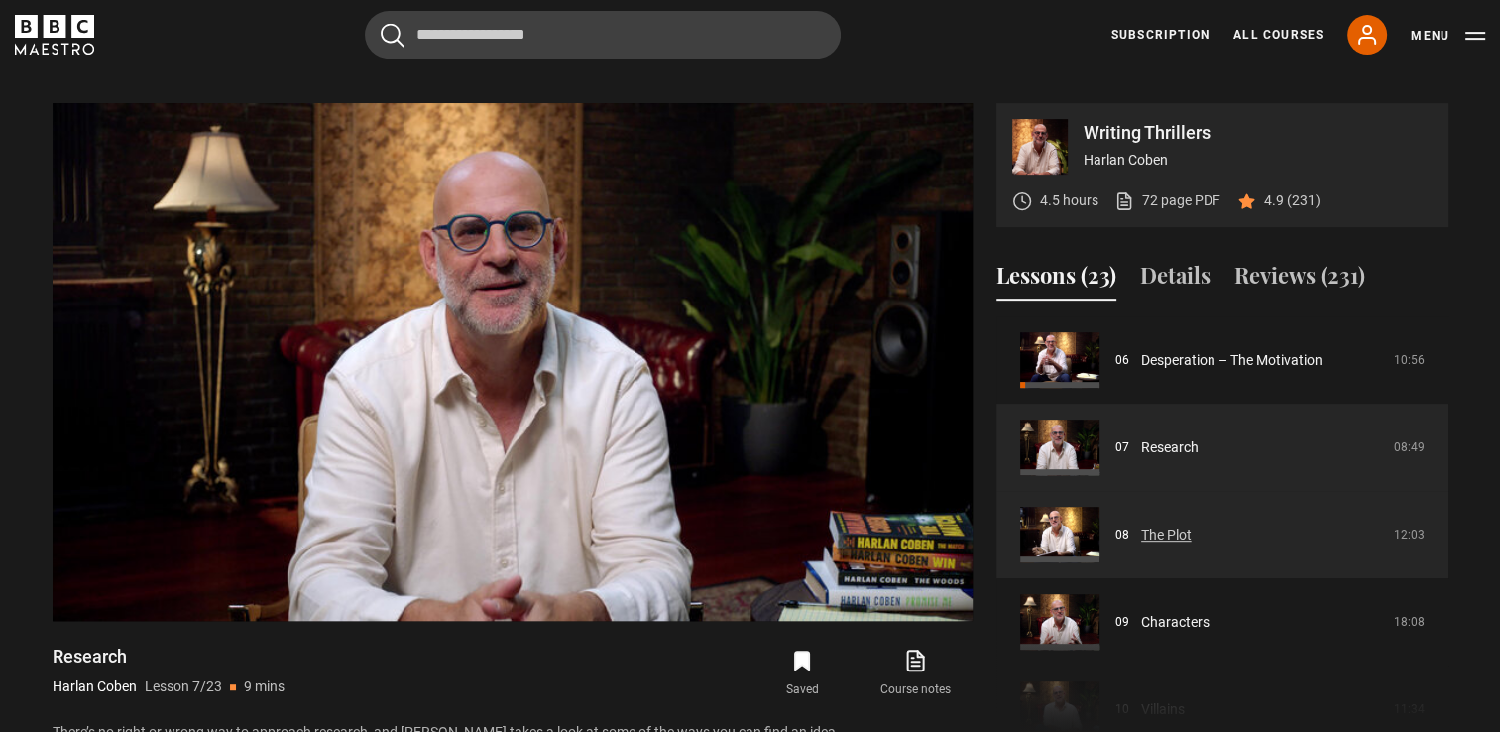
click at [1159, 525] on link "The Plot" at bounding box center [1166, 535] width 51 height 21
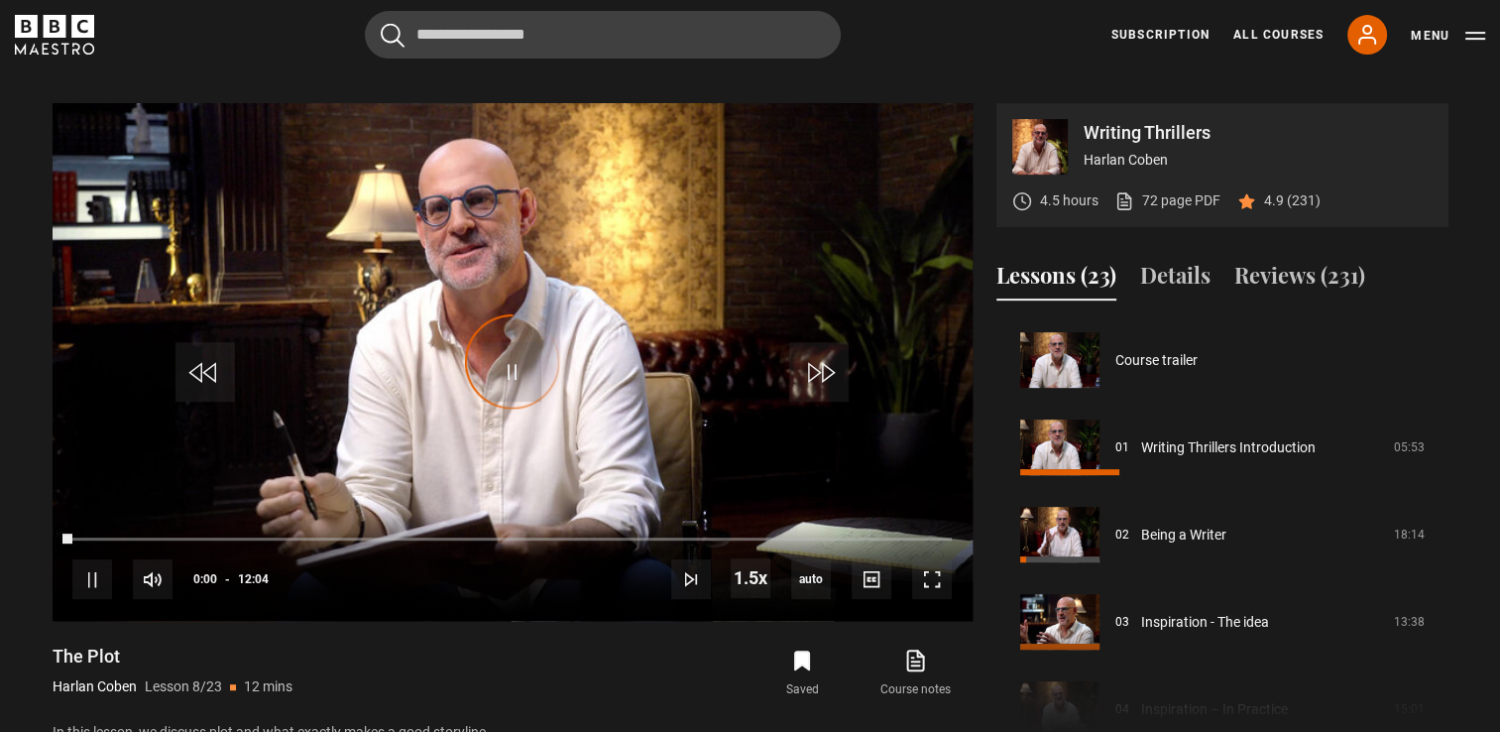
scroll to position [611, 0]
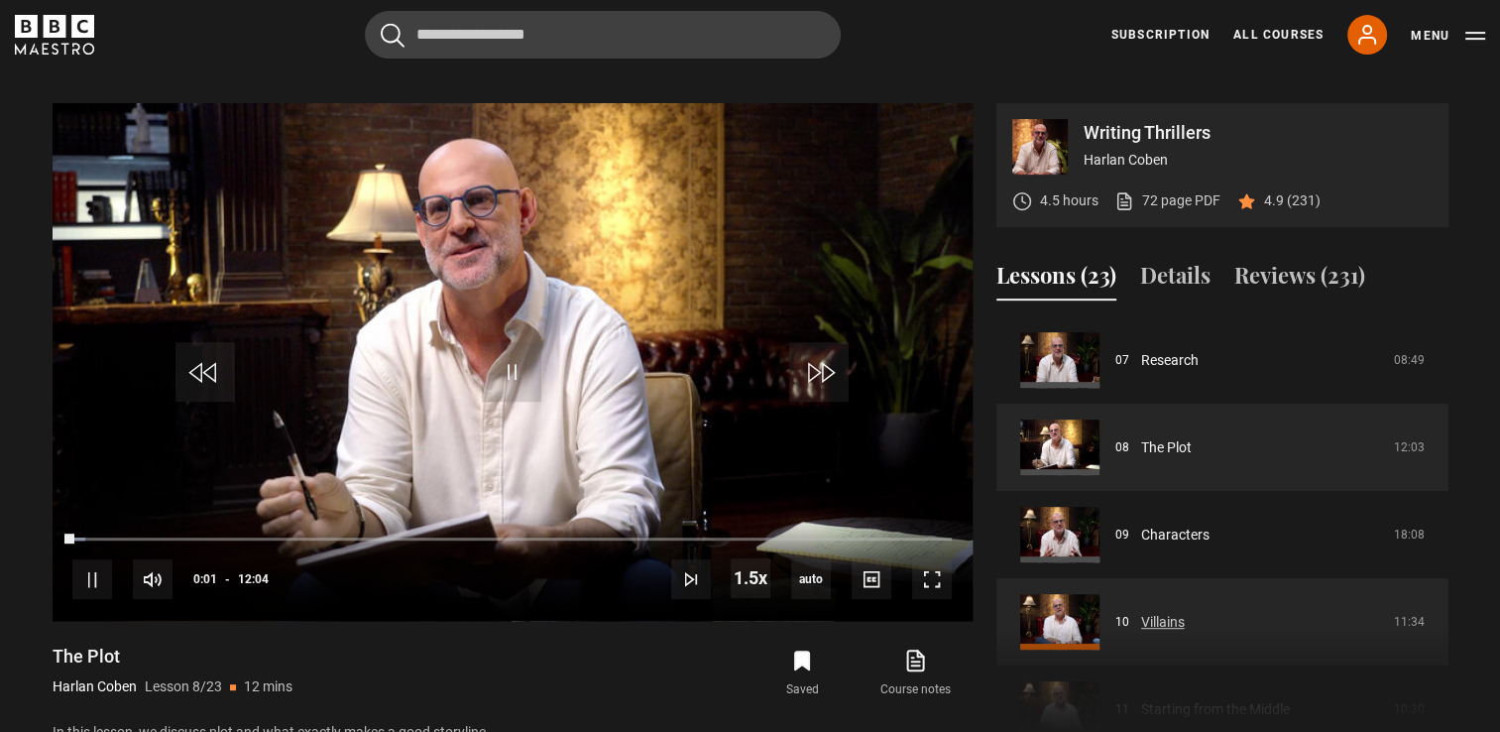
drag, startPoint x: 0, startPoint y: 0, endPoint x: 1166, endPoint y: 600, distance: 1311.5
click at [1166, 612] on link "Villains" at bounding box center [1163, 622] width 44 height 21
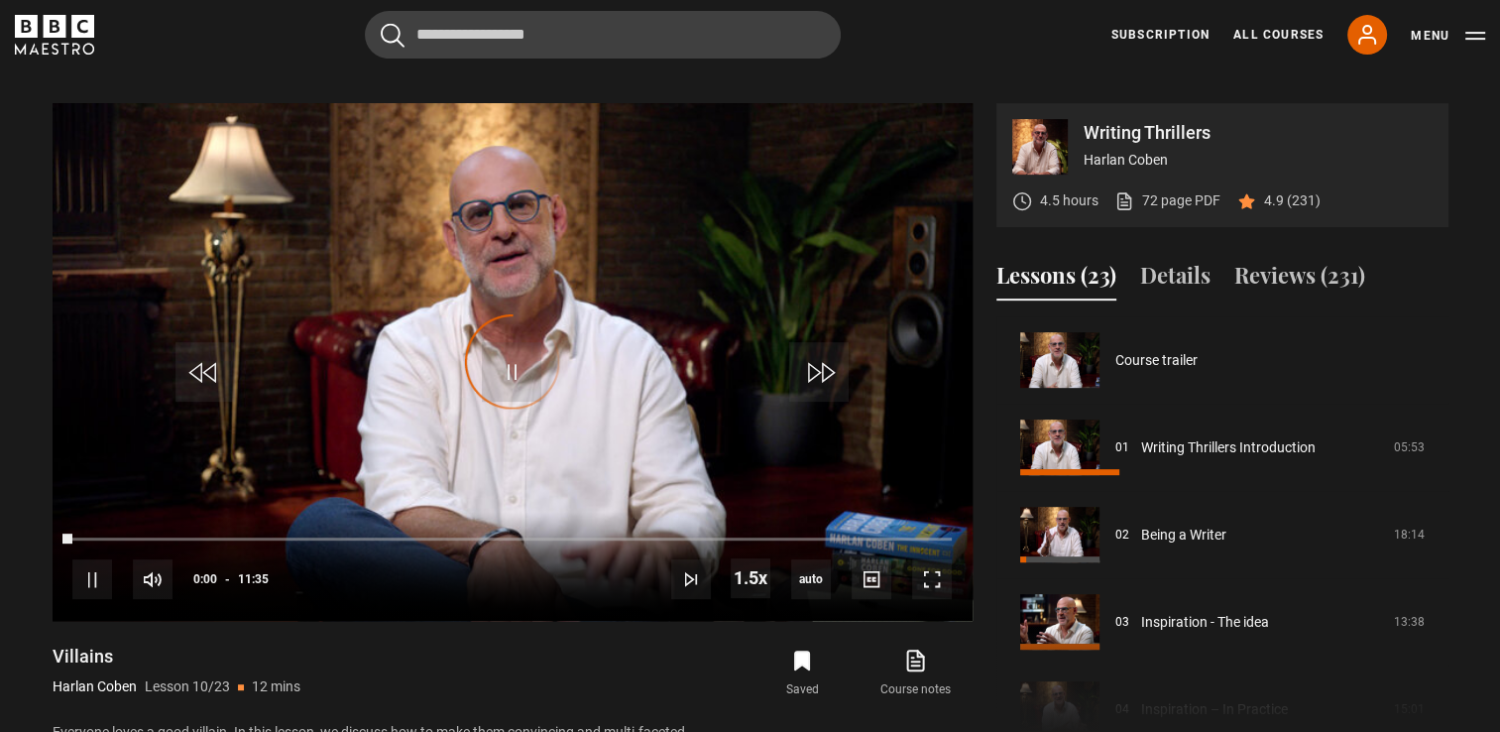
scroll to position [785, 0]
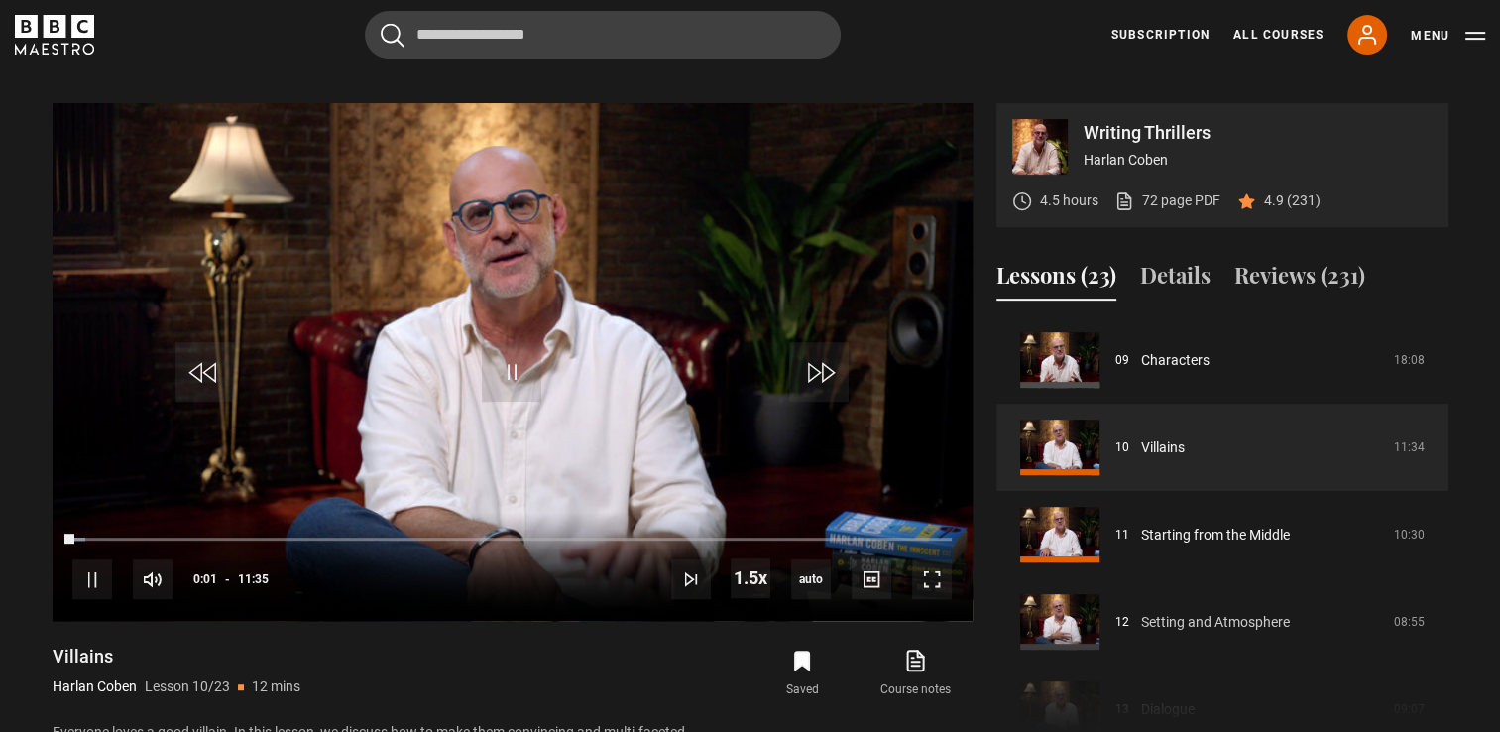
click at [1166, 612] on link "Setting and Atmosphere" at bounding box center [1215, 622] width 149 height 21
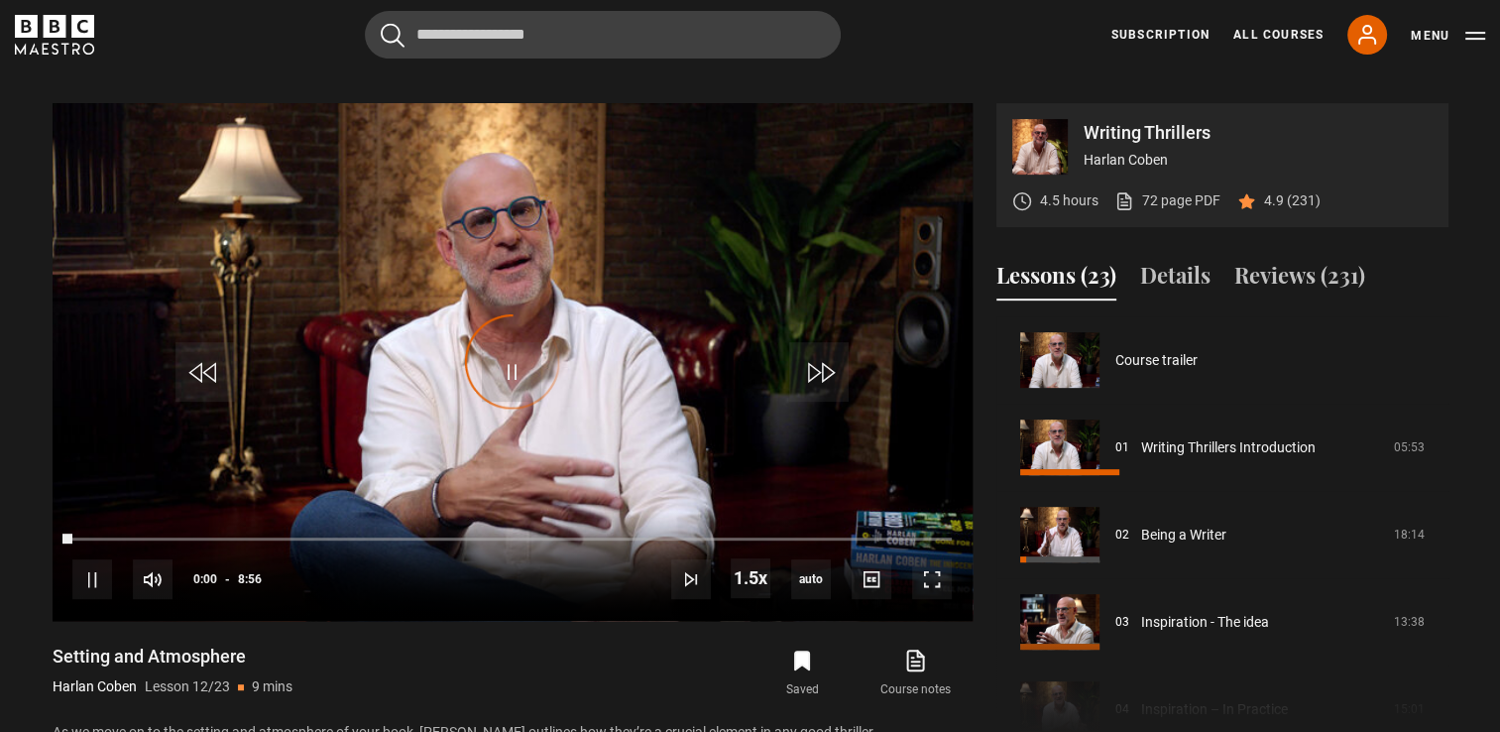
scroll to position [960, 0]
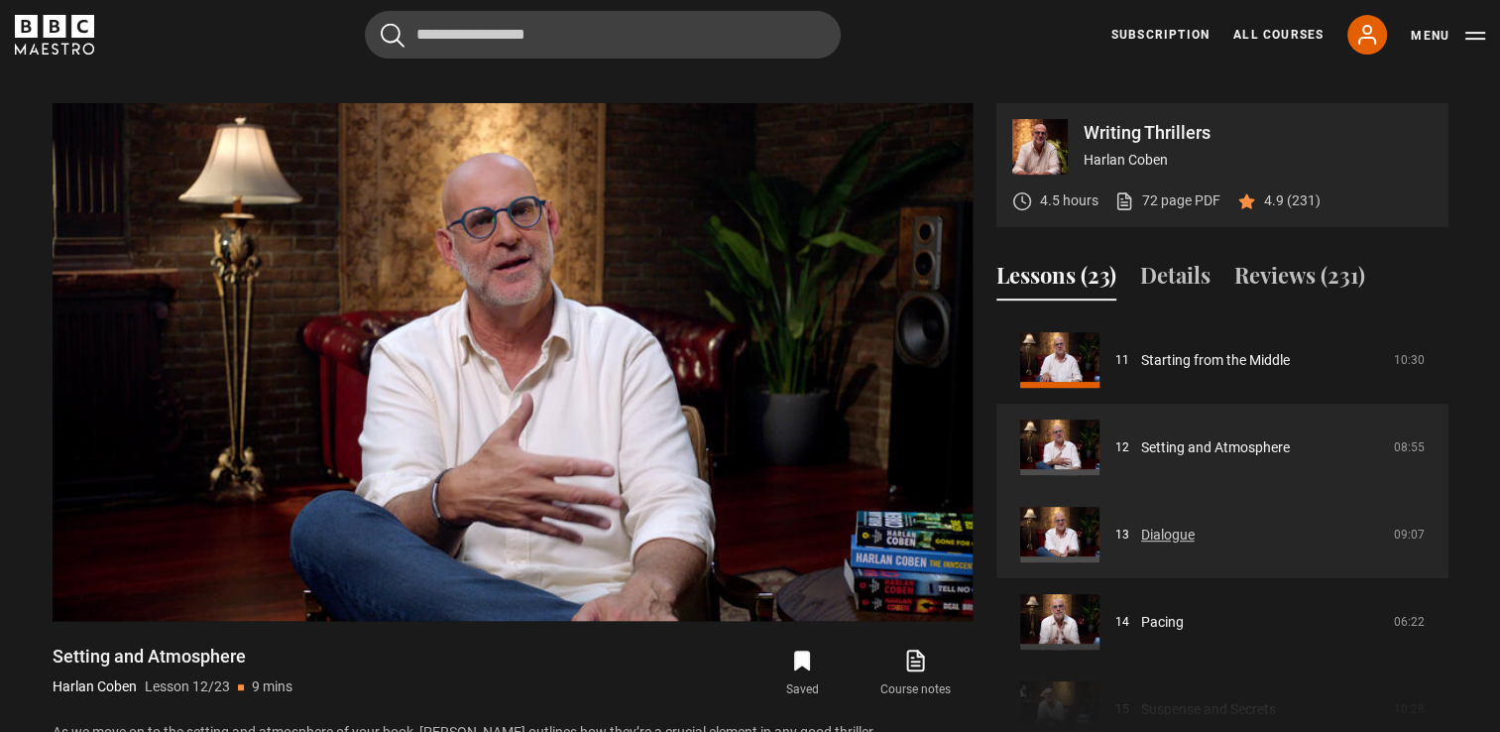
click at [1195, 525] on link "Dialogue" at bounding box center [1168, 535] width 54 height 21
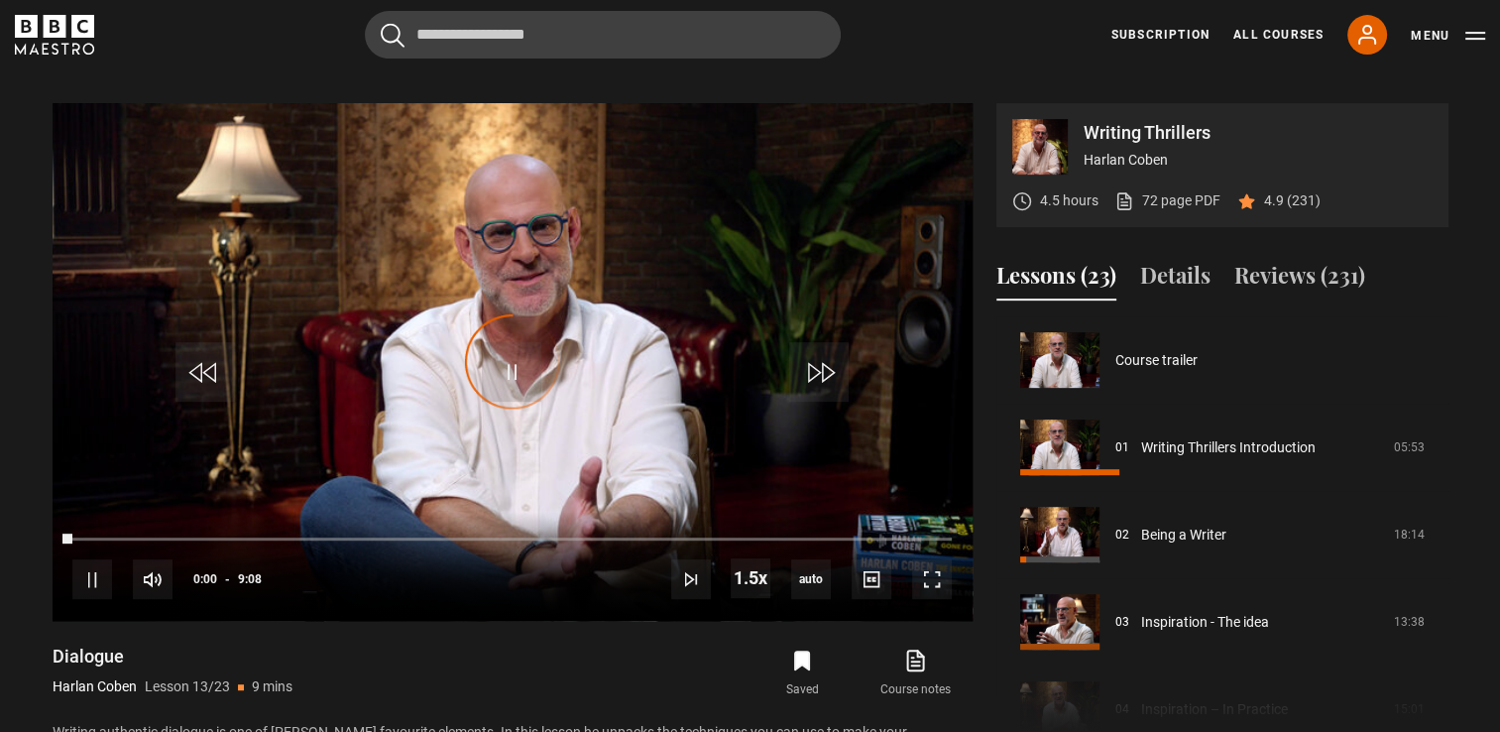
scroll to position [1047, 0]
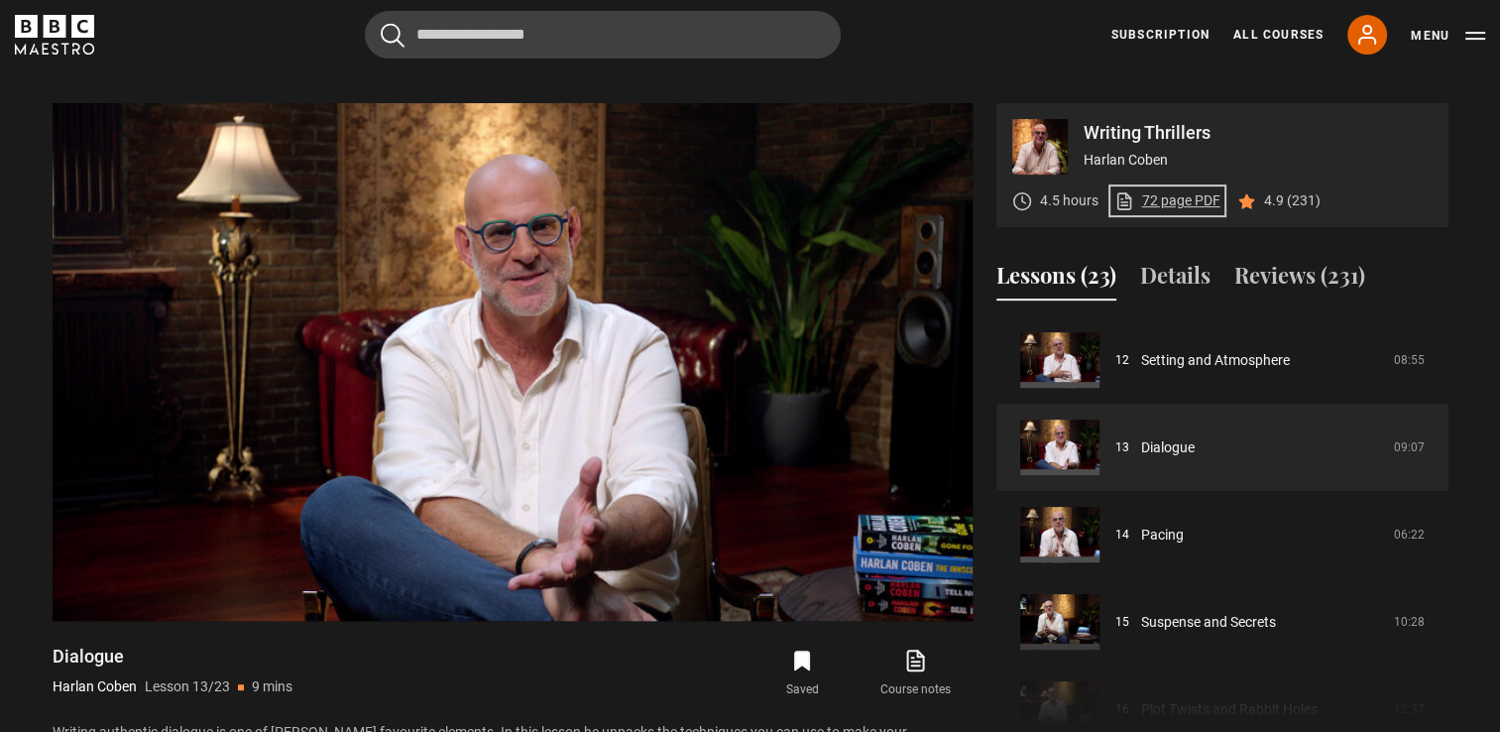
click at [1170, 190] on link "72 page PDF (opens in new tab)" at bounding box center [1168, 200] width 106 height 21
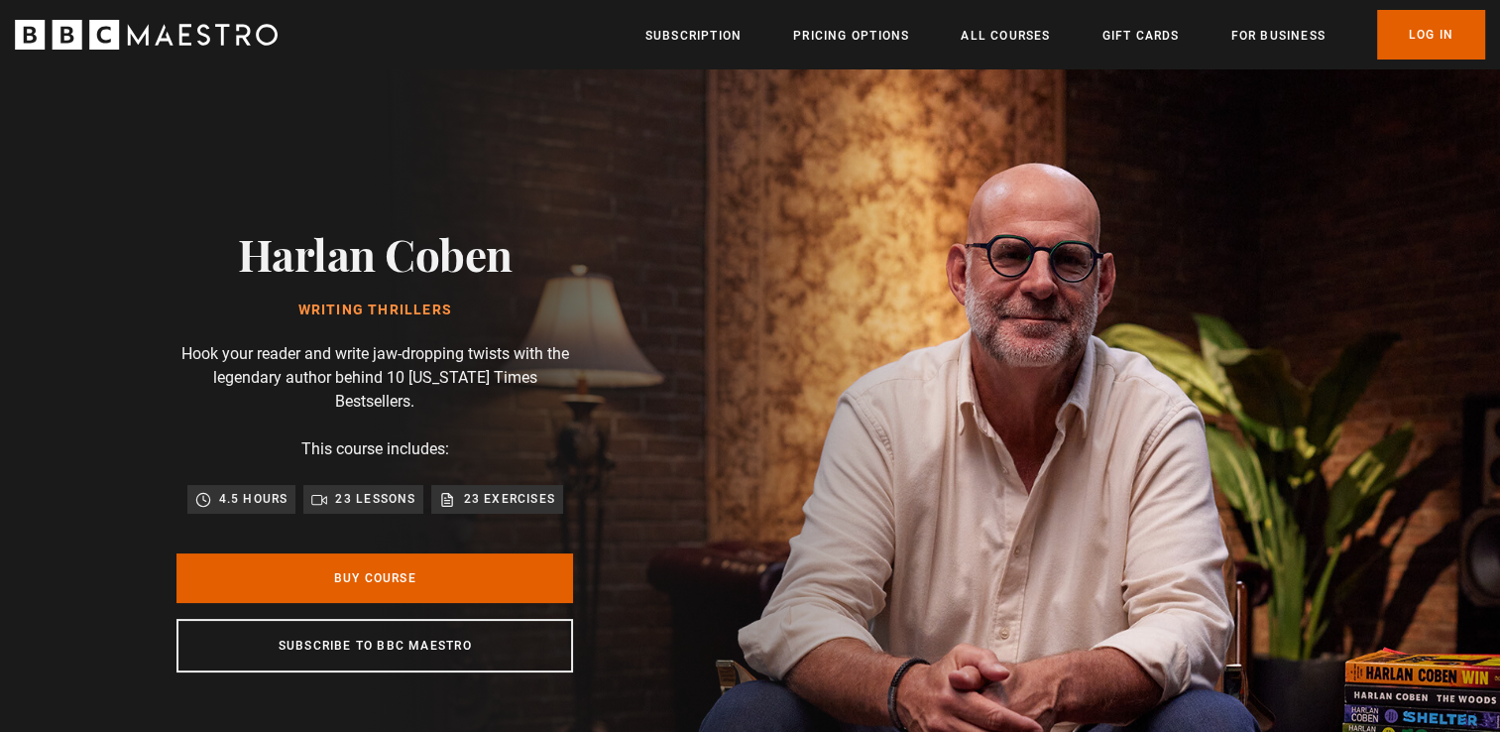
click at [653, 186] on div "Harlan Coben Writing Thrillers Hook your reader and write jaw-dropping twists w…" at bounding box center [375, 450] width 635 height 762
click at [738, 44] on link "Subscription" at bounding box center [694, 36] width 96 height 20
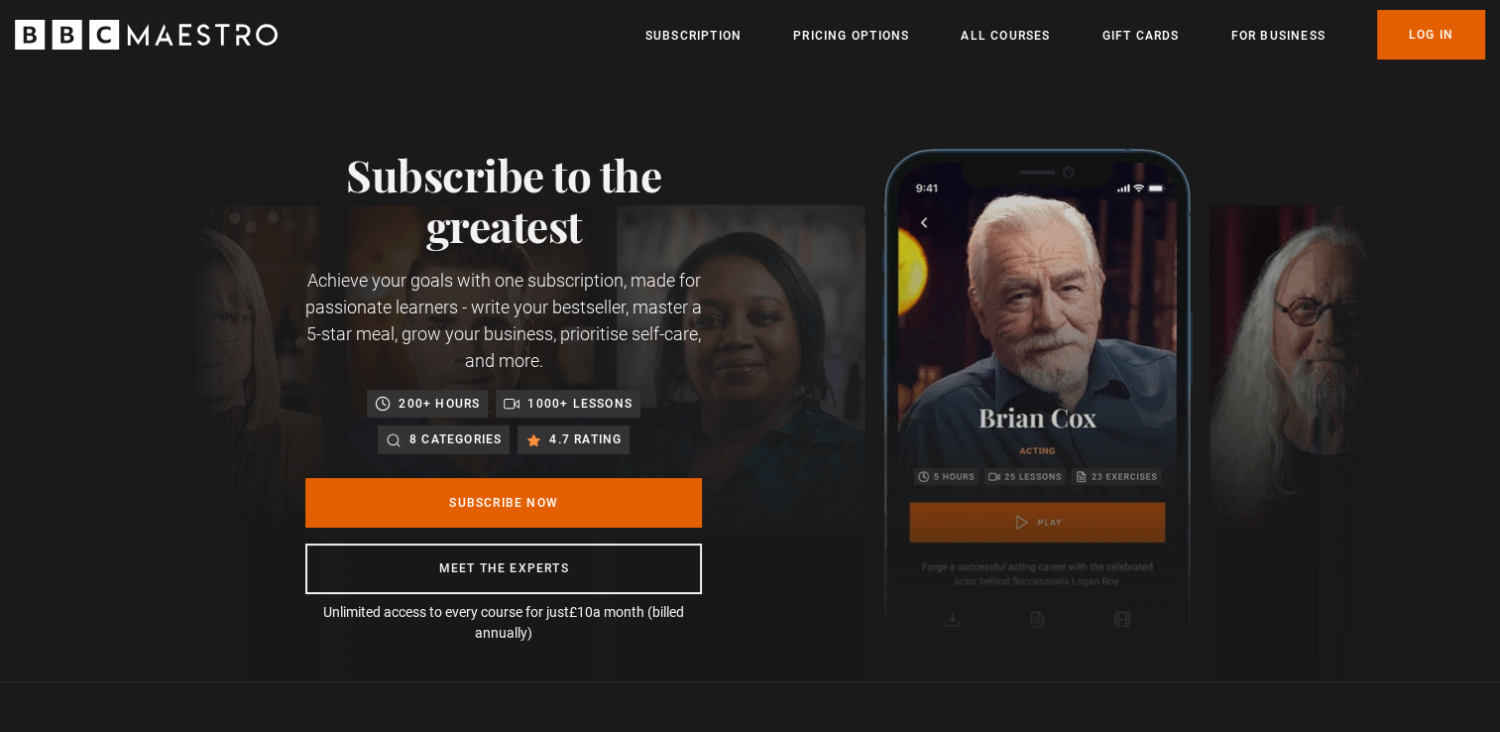
scroll to position [0, 259]
click at [758, 641] on img at bounding box center [780, 415] width 1186 height 533
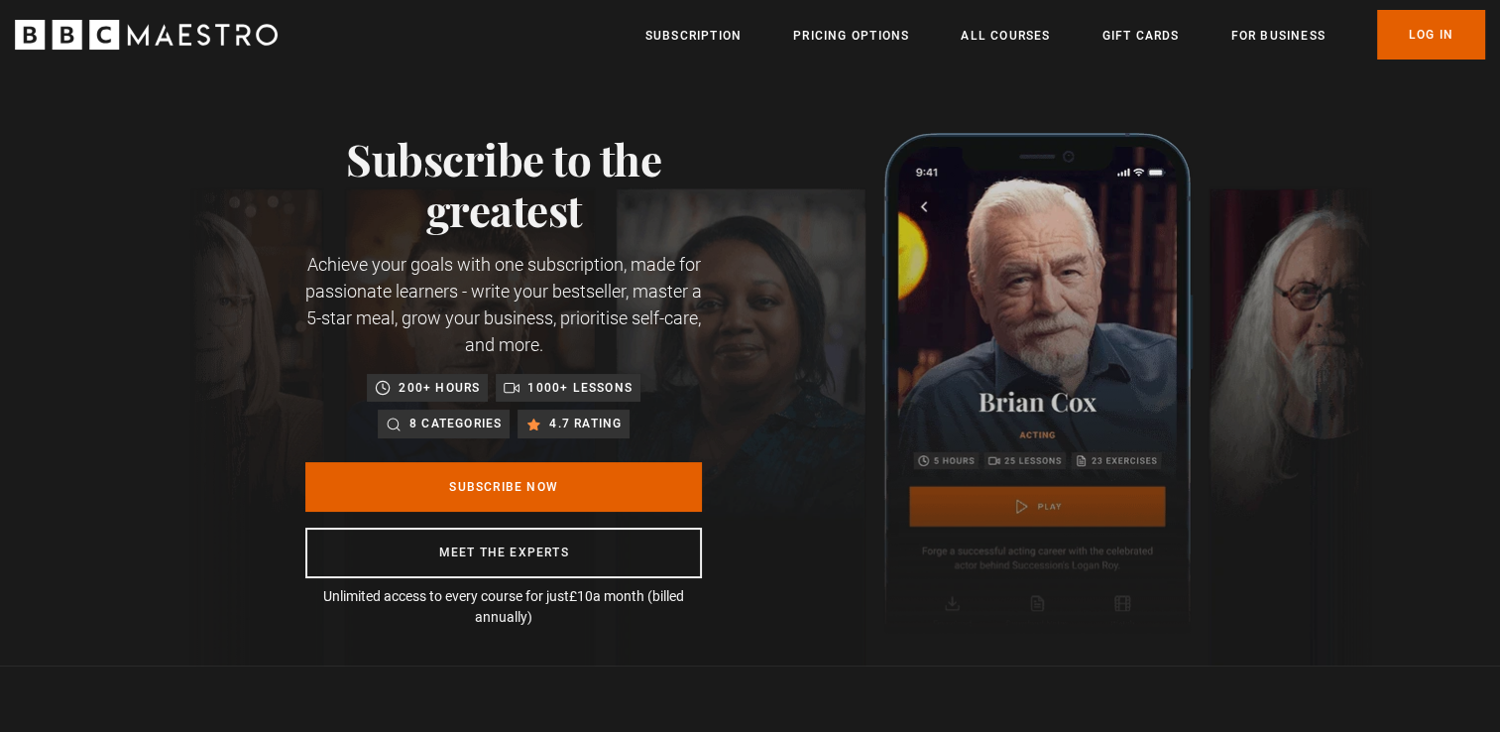
scroll to position [0, 778]
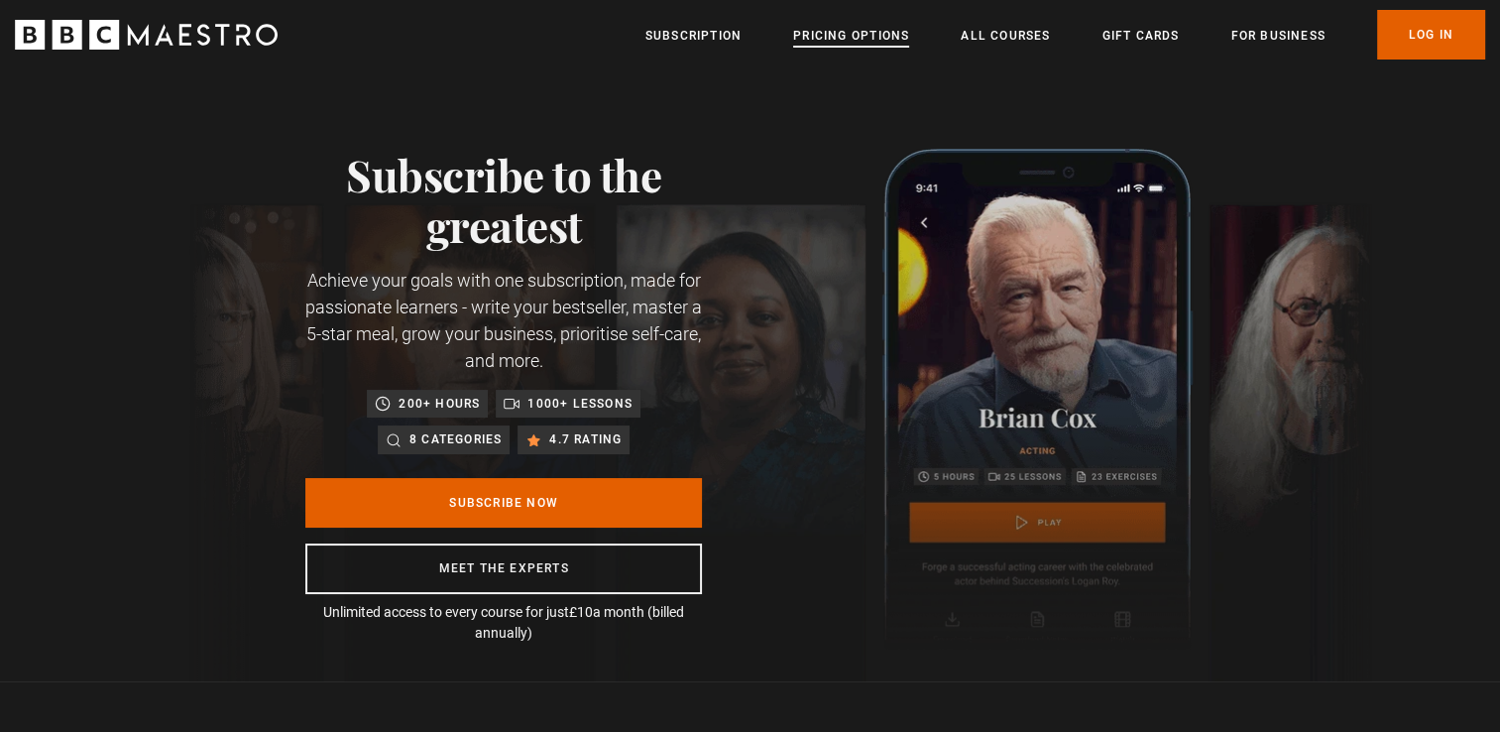
click at [838, 30] on link "Pricing Options" at bounding box center [851, 36] width 116 height 20
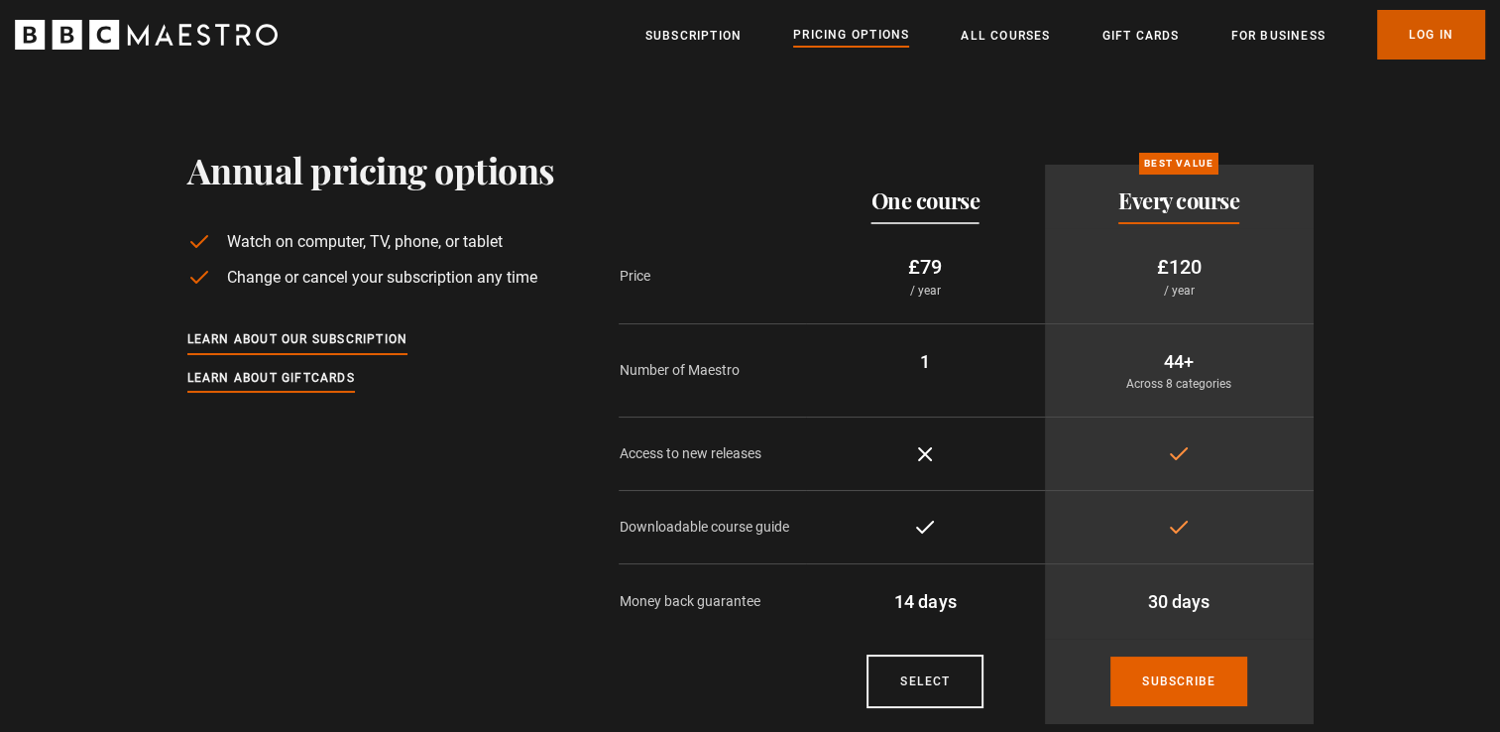
click at [1426, 34] on link "Log In" at bounding box center [1431, 35] width 108 height 50
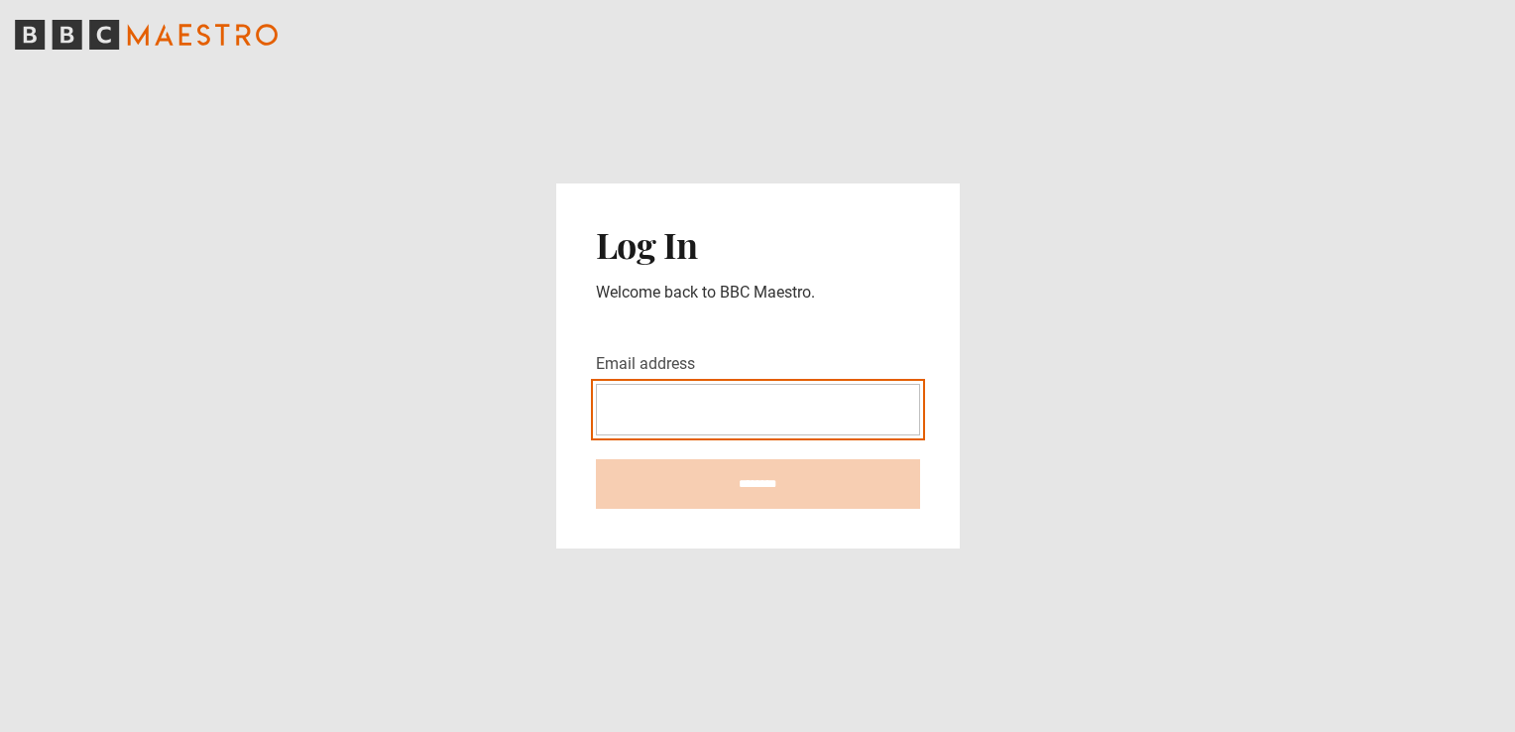
click at [619, 400] on input "Email address" at bounding box center [758, 410] width 324 height 52
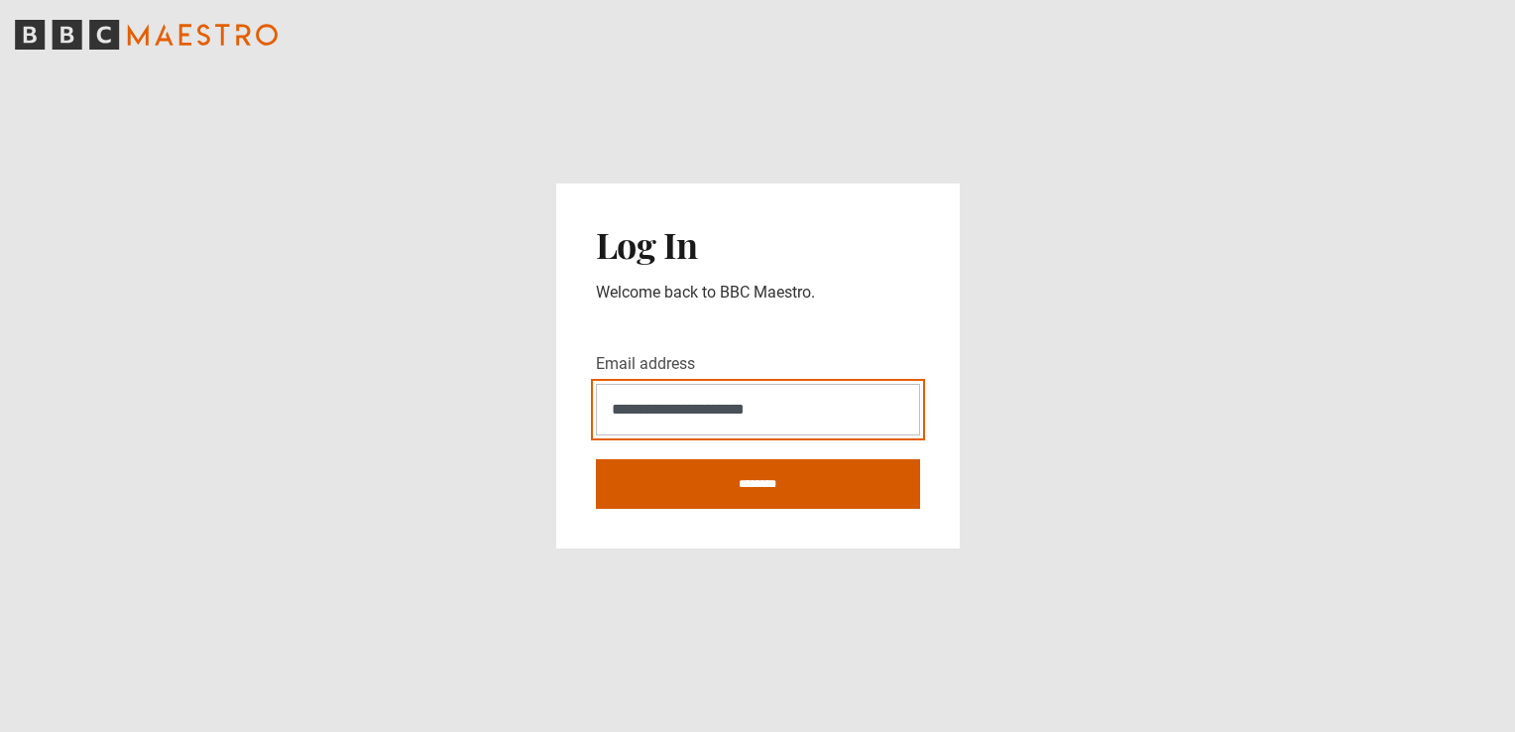
type input "**********"
click at [754, 482] on input "********" at bounding box center [758, 484] width 324 height 50
type input "**********"
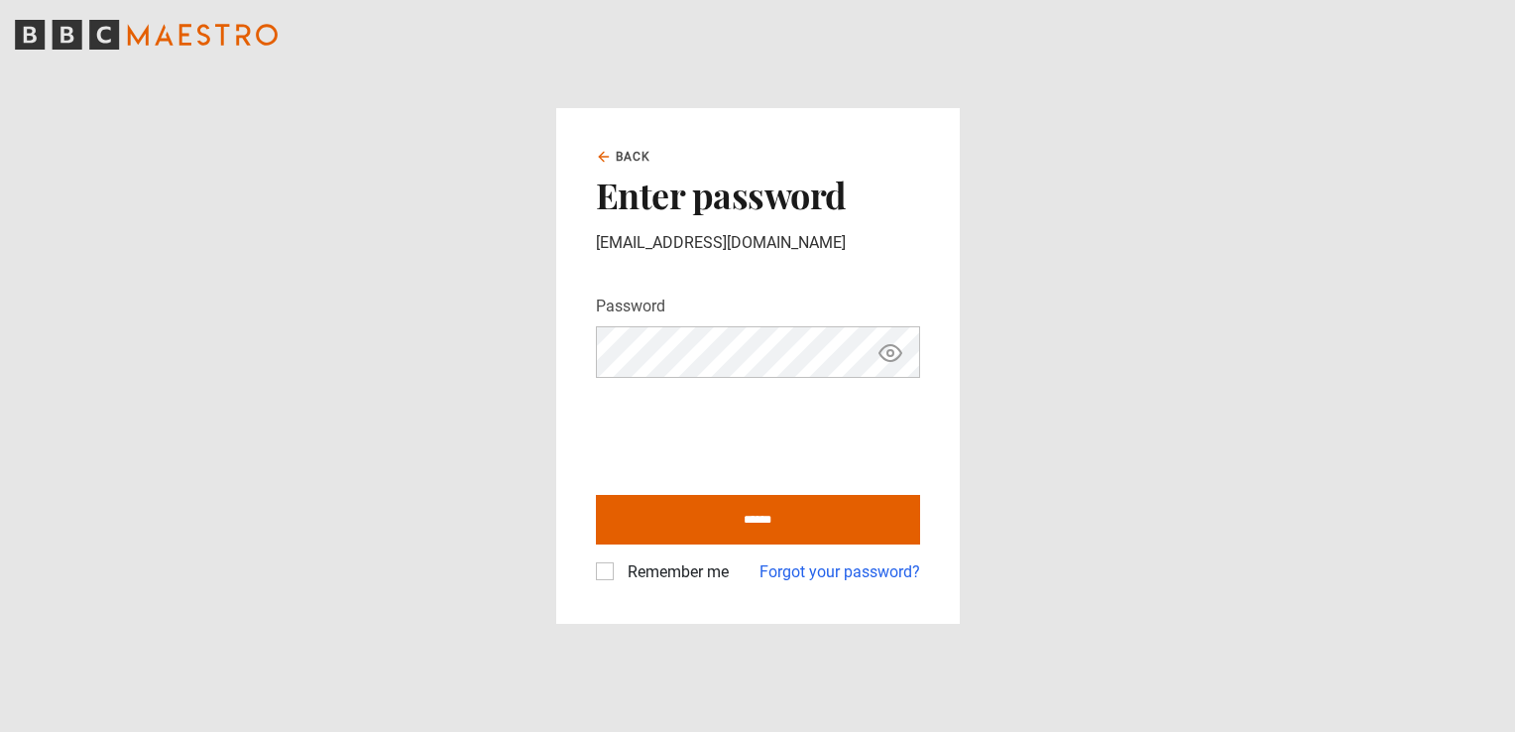
click at [620, 572] on label "Remember me" at bounding box center [674, 572] width 109 height 24
click at [655, 514] on input "******" at bounding box center [758, 520] width 324 height 50
type input "**********"
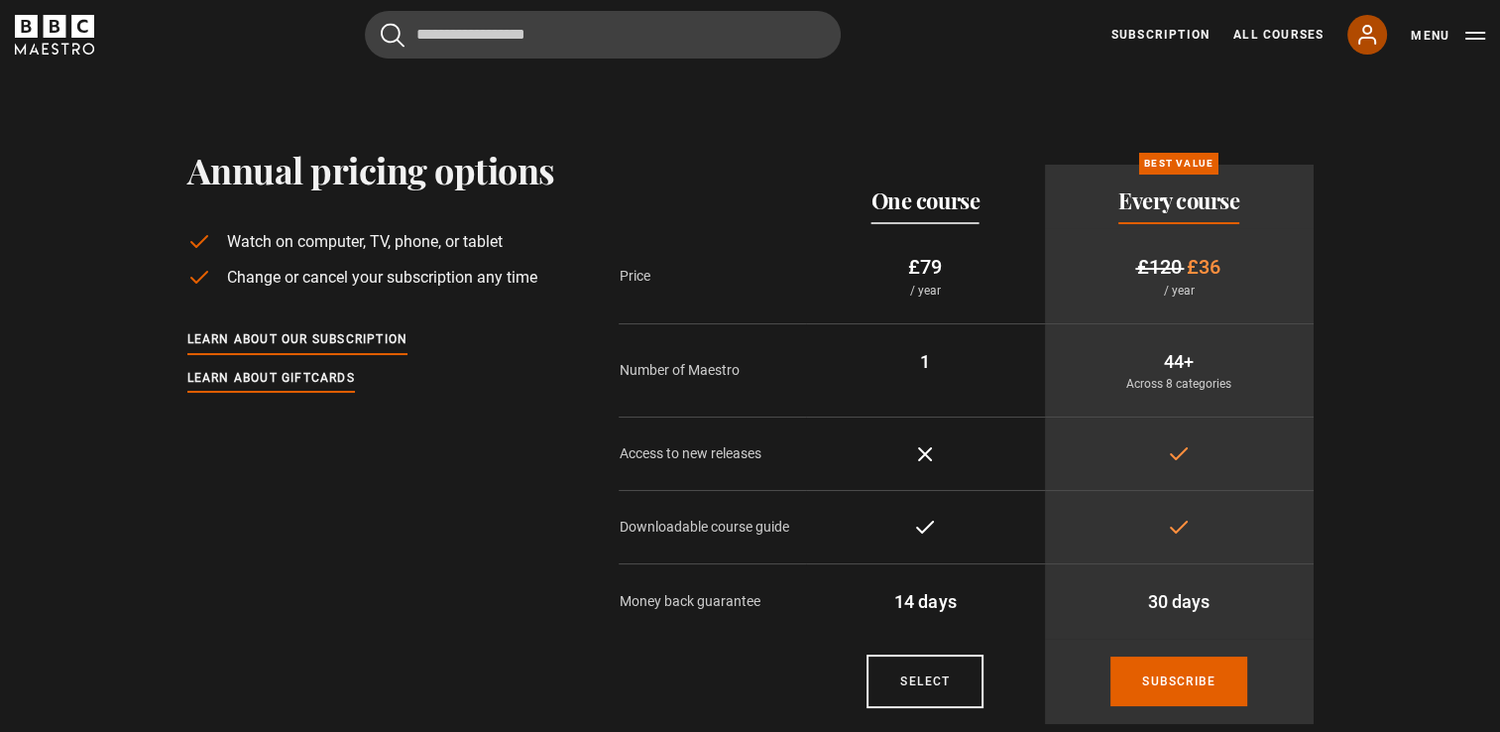
click at [1368, 49] on link "My Account" at bounding box center [1368, 35] width 40 height 40
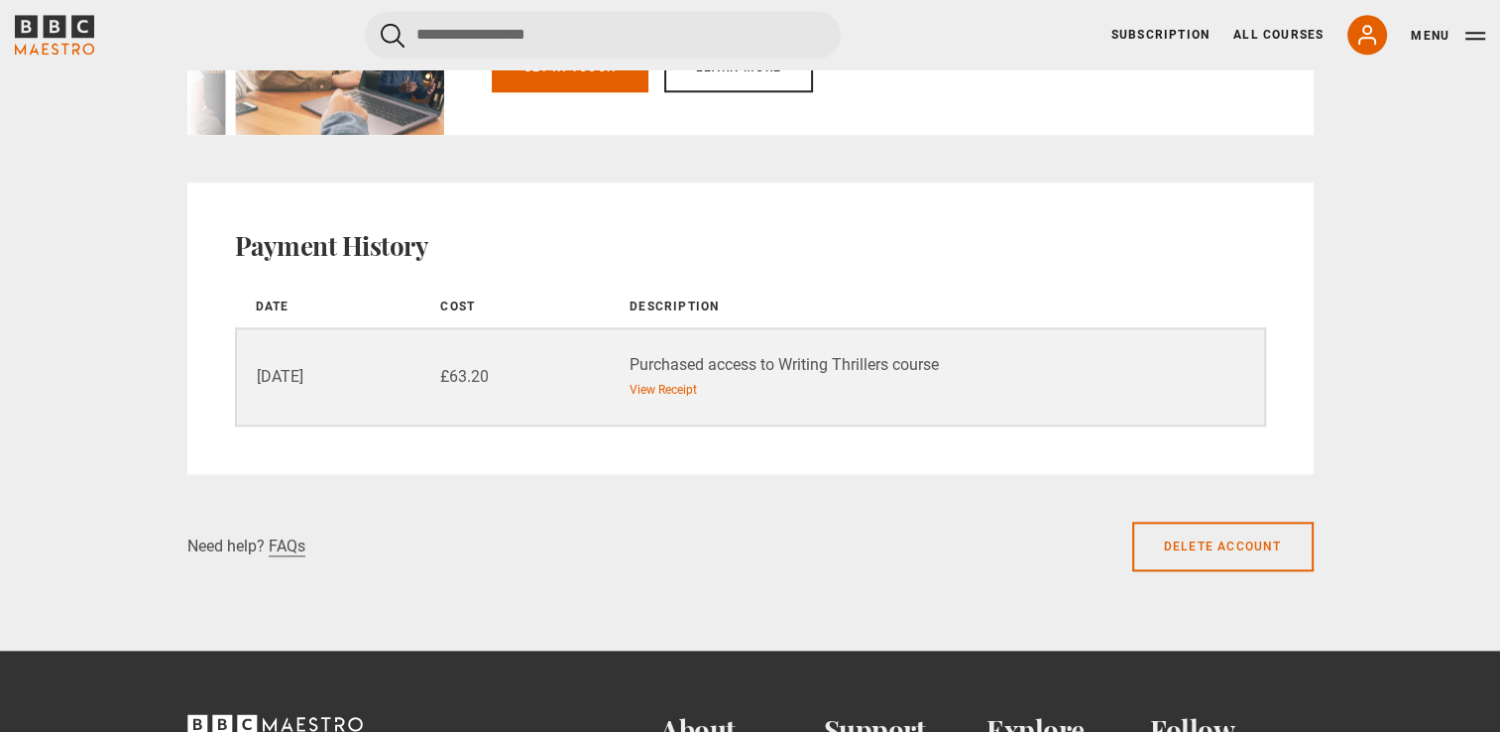
scroll to position [2142, 0]
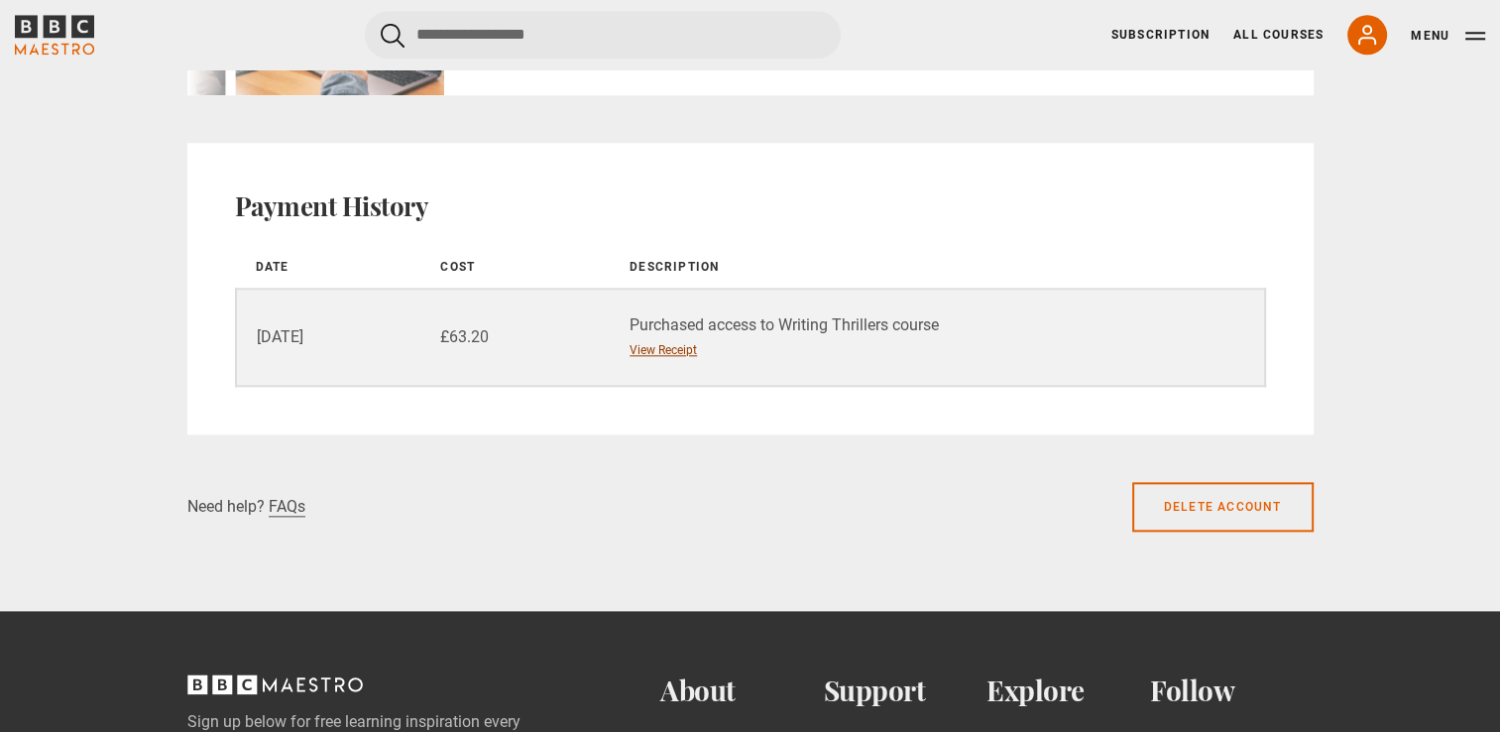
click at [658, 347] on link "View Receipt" at bounding box center [663, 350] width 67 height 18
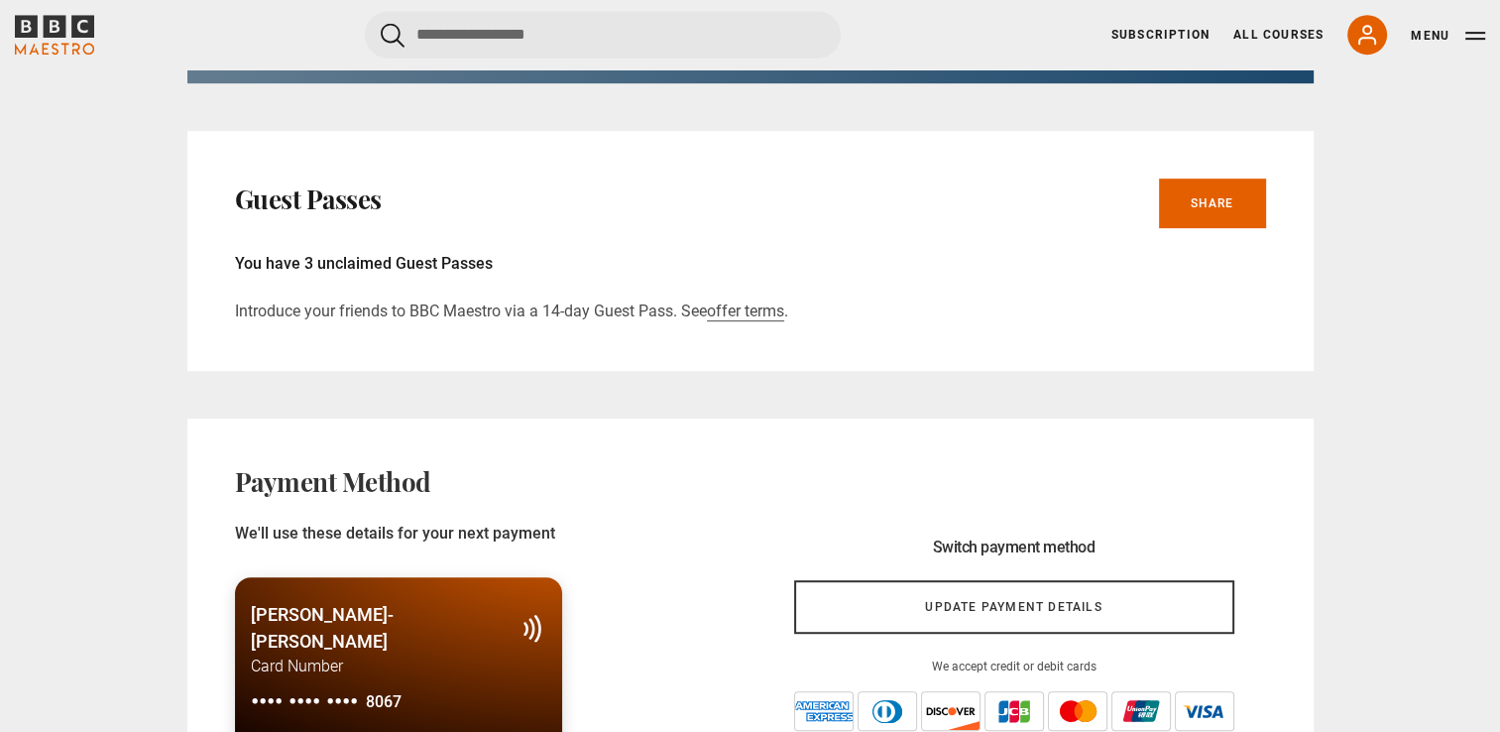
scroll to position [952, 0]
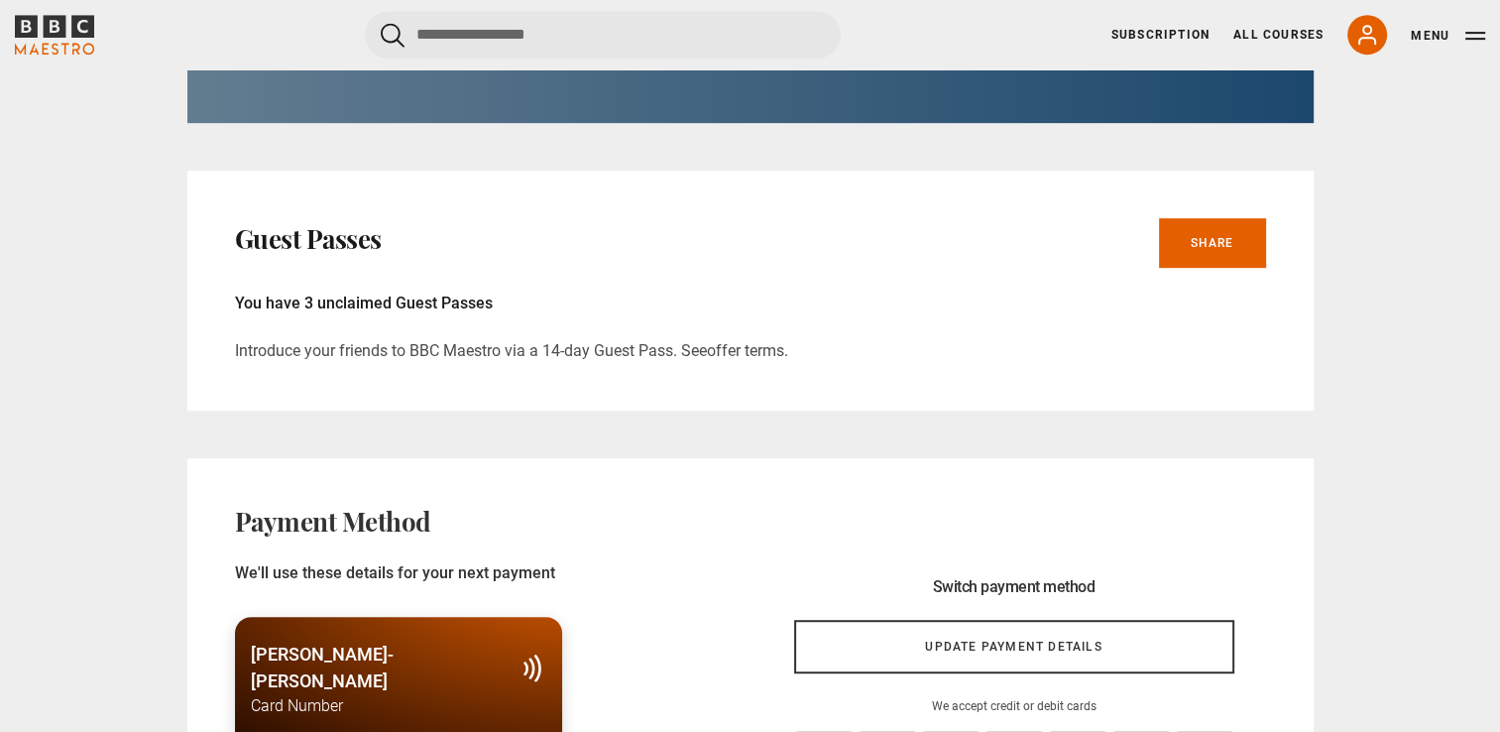
click at [764, 350] on link "offer terms" at bounding box center [745, 351] width 77 height 20
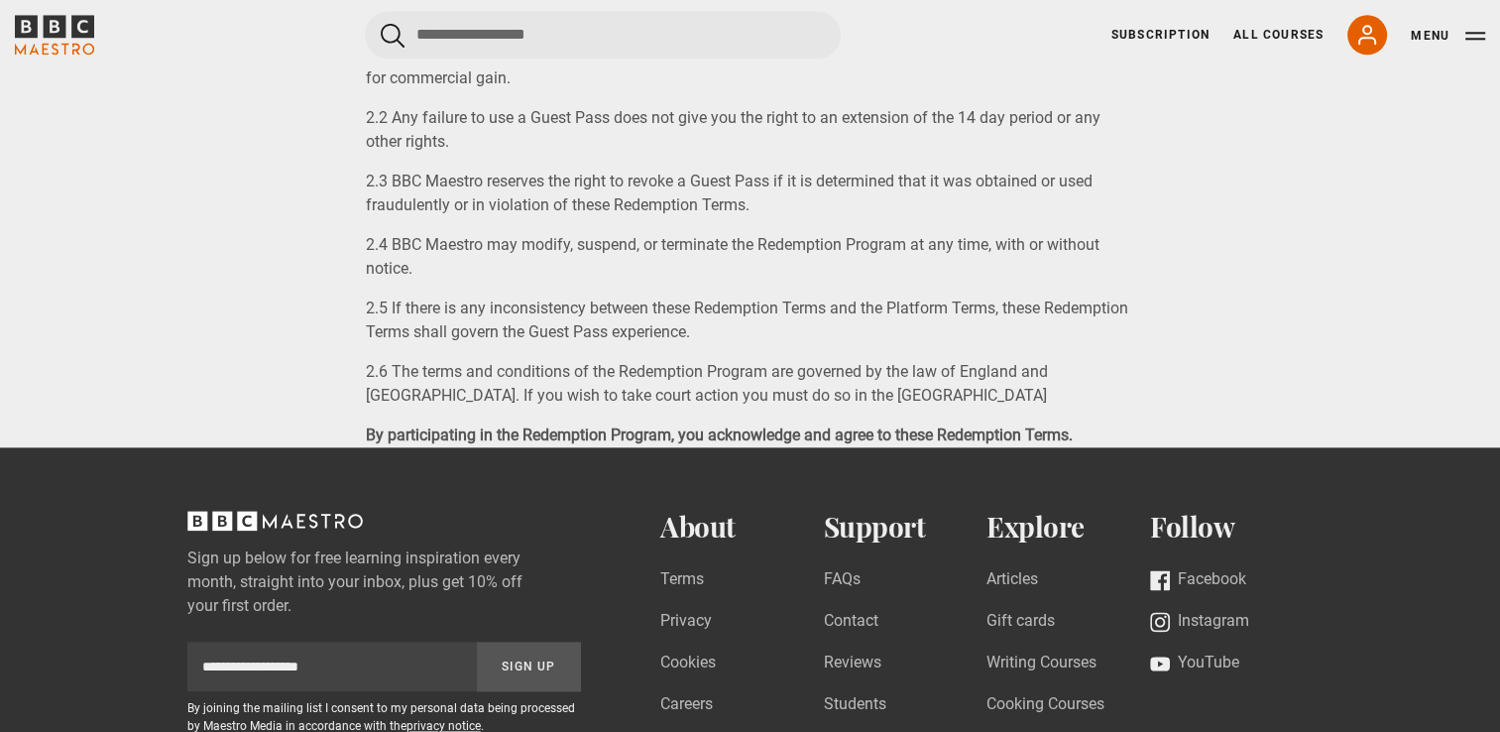
scroll to position [2380, 0]
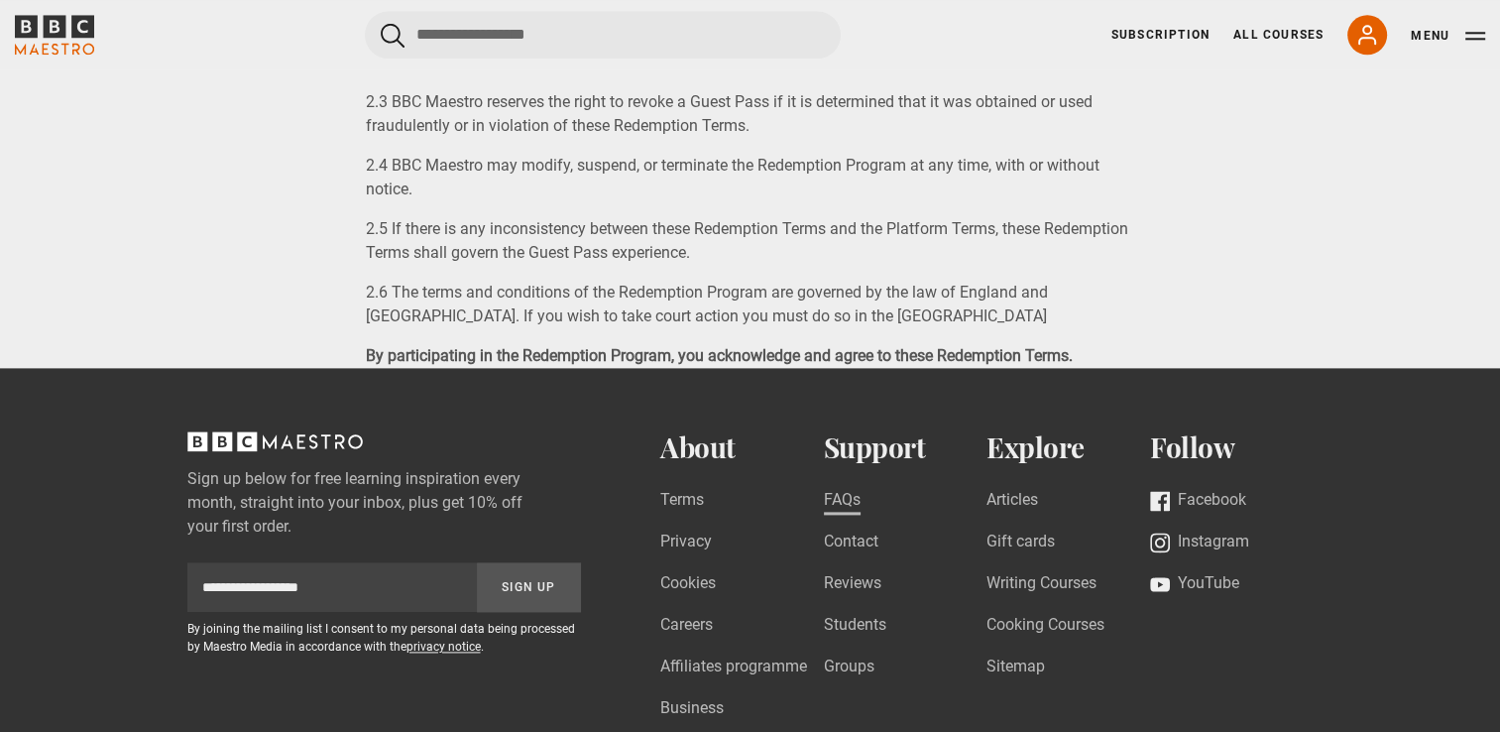
click at [825, 515] on link "FAQs" at bounding box center [842, 501] width 37 height 27
